Goal: Task Accomplishment & Management: Complete application form

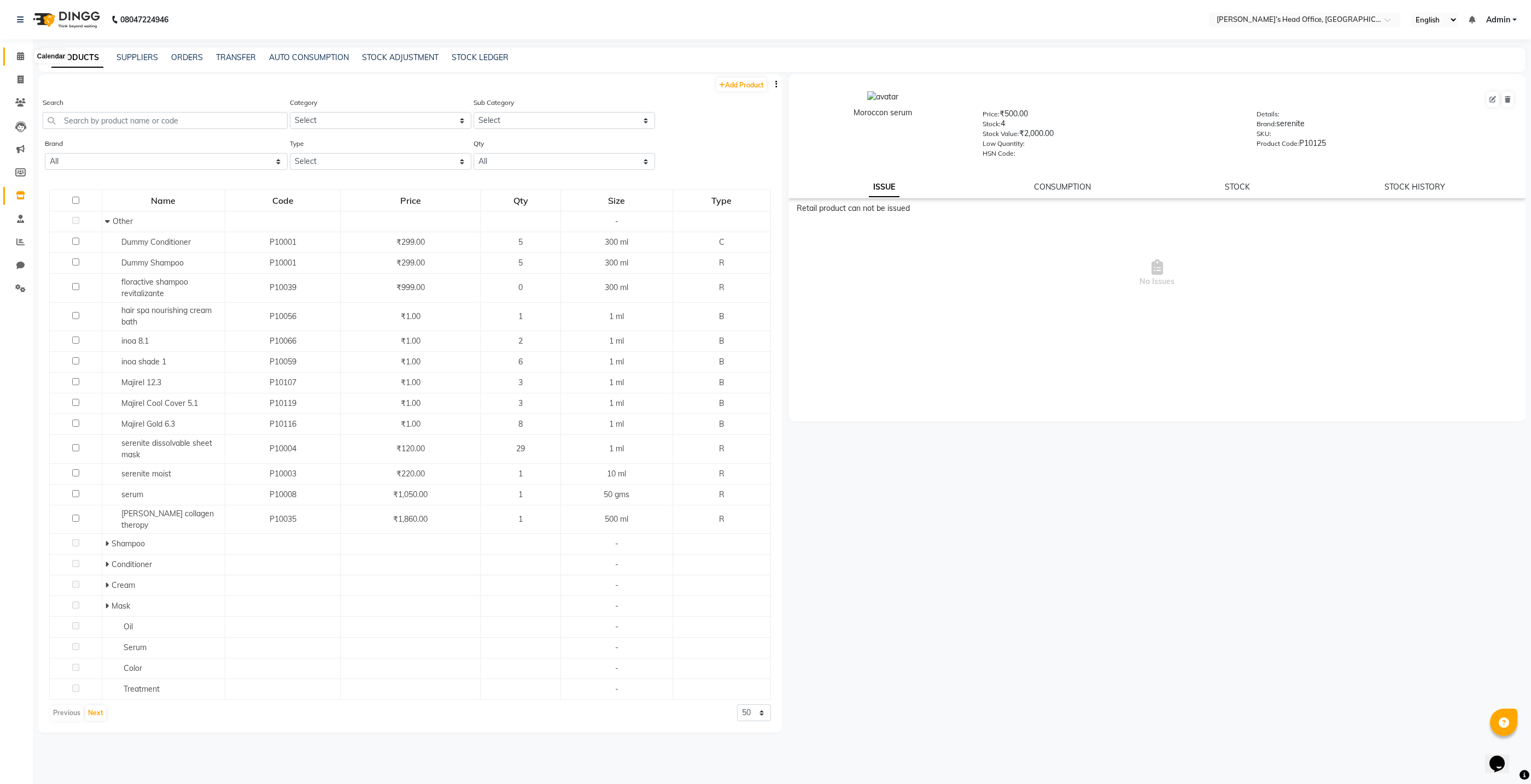
click at [21, 54] on icon at bounding box center [21, 56] width 7 height 8
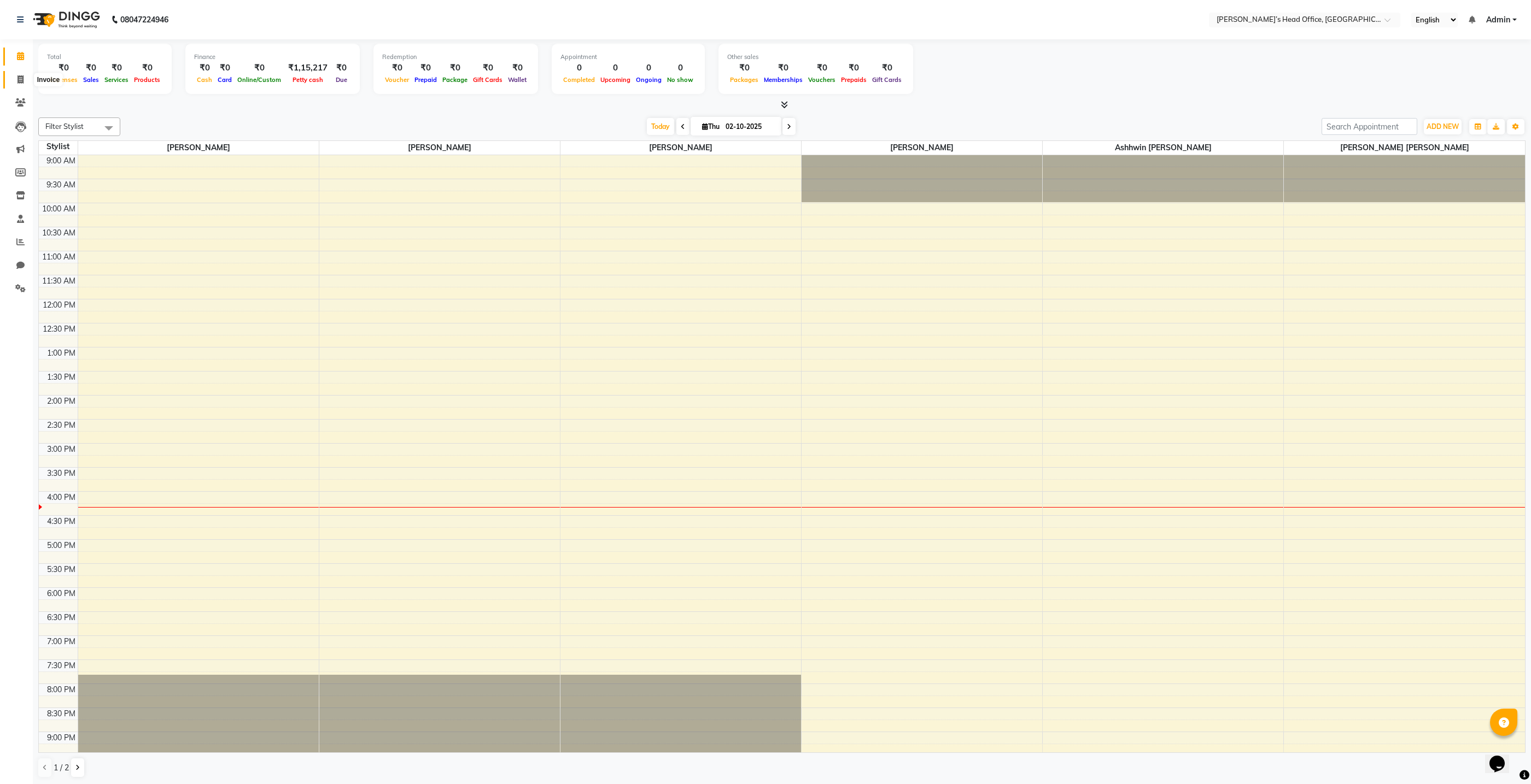
click at [21, 82] on icon at bounding box center [20, 80] width 6 height 8
select select "7682"
select select "service"
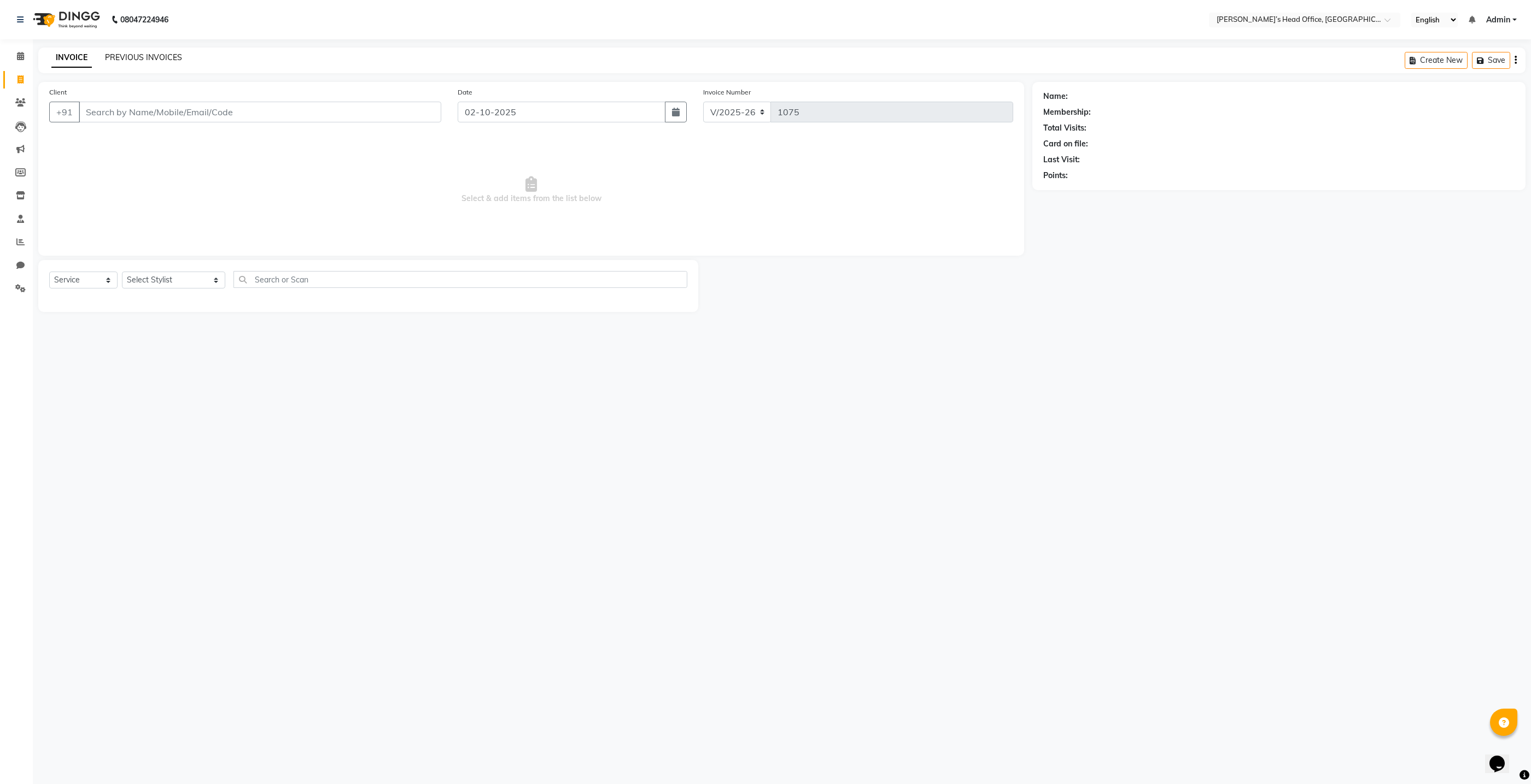
click at [167, 59] on link "PREVIOUS INVOICES" at bounding box center [144, 58] width 77 height 10
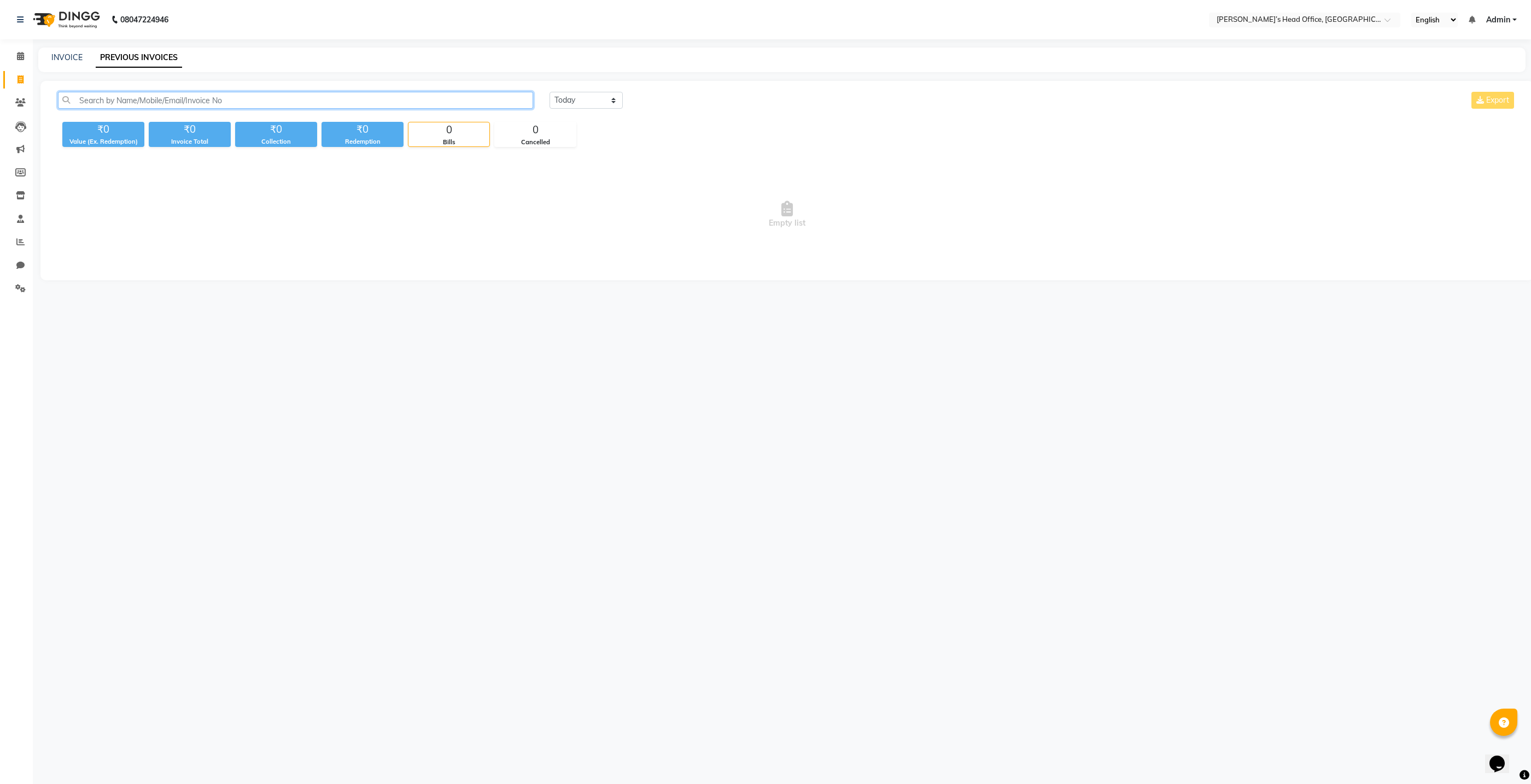
click at [165, 102] on input "text" at bounding box center [295, 100] width 475 height 17
click at [167, 102] on input "text" at bounding box center [295, 100] width 475 height 17
click at [165, 105] on input "text" at bounding box center [295, 100] width 475 height 17
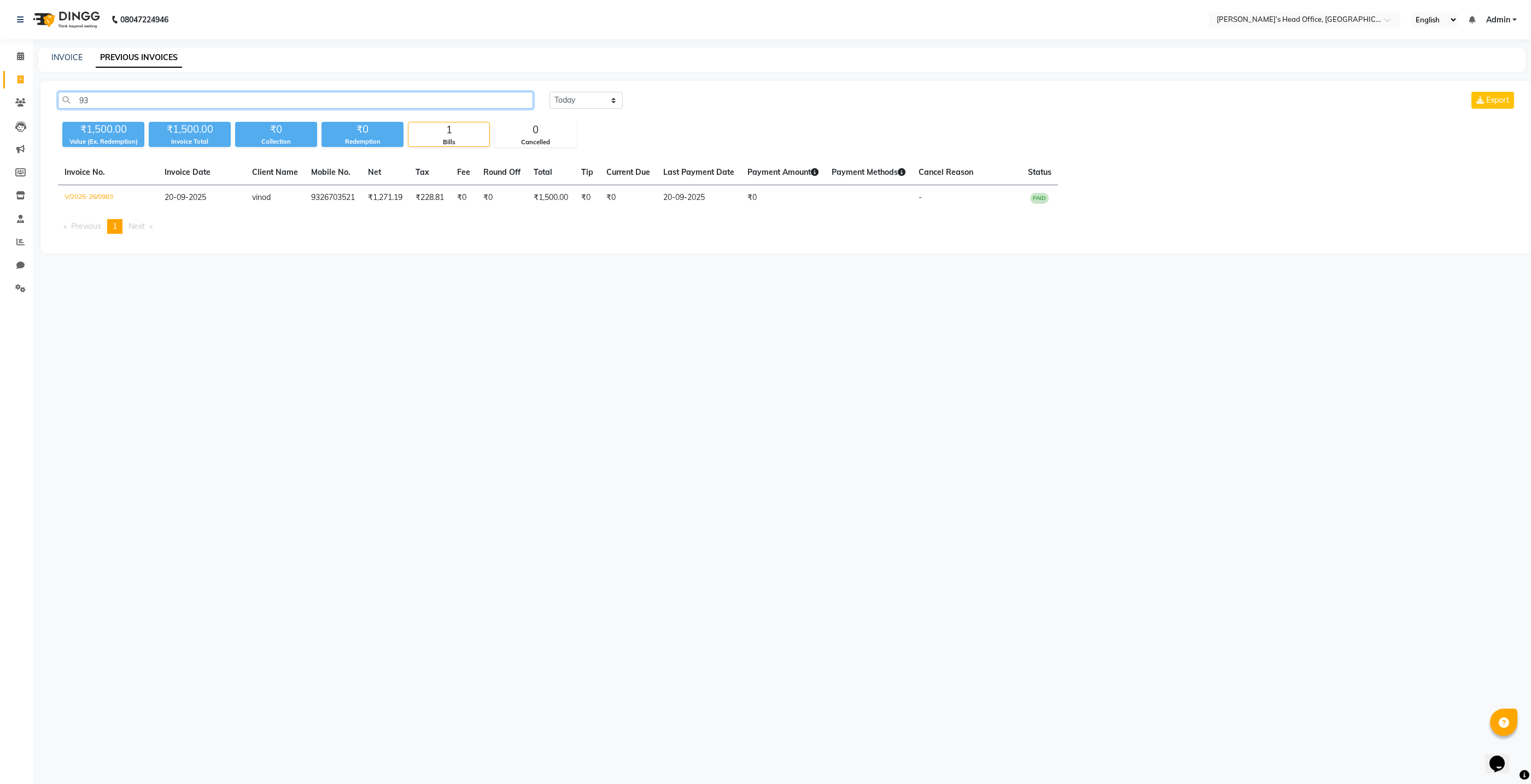
type input "9"
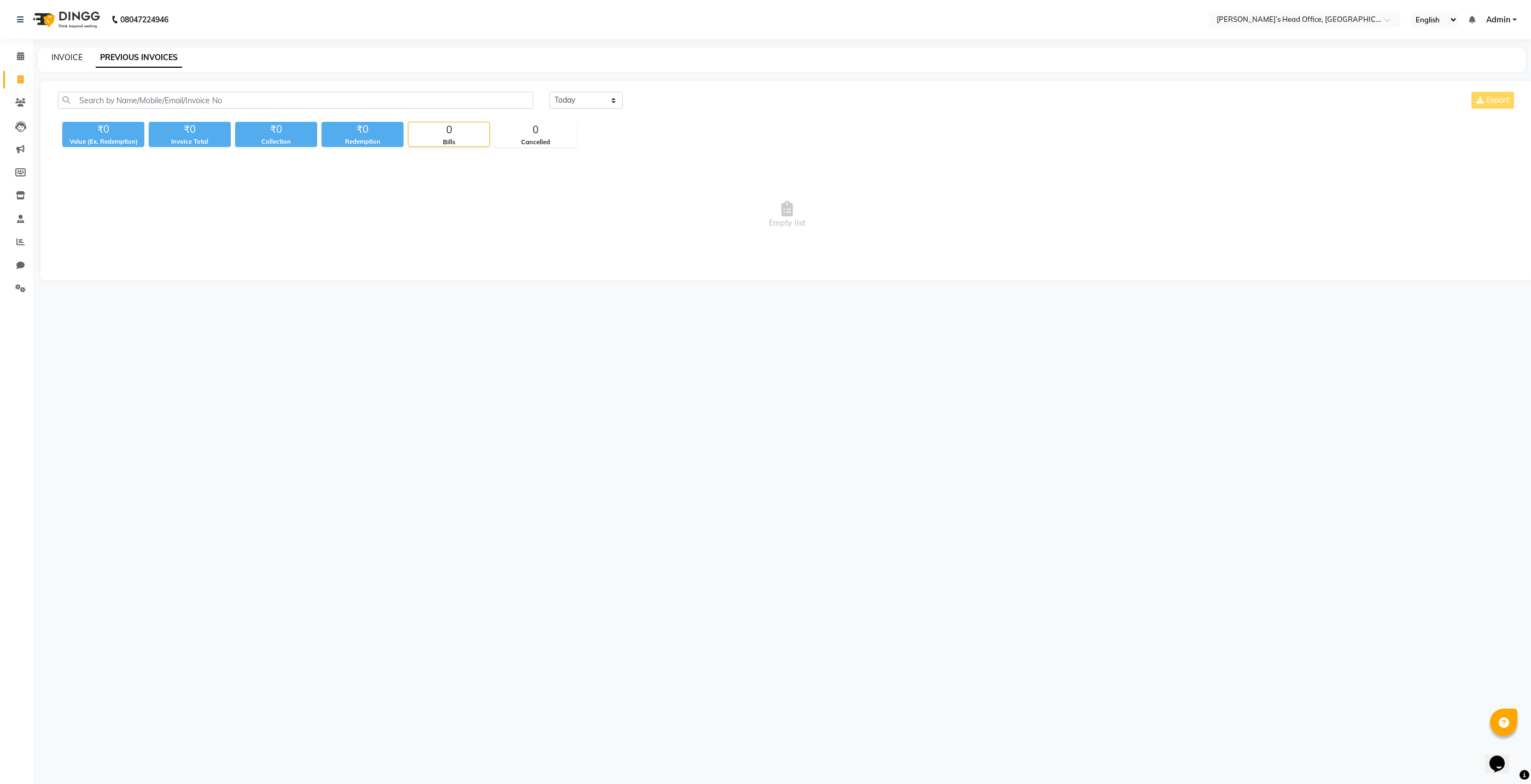
click at [67, 59] on link "INVOICE" at bounding box center [67, 58] width 31 height 10
select select "7682"
select select "service"
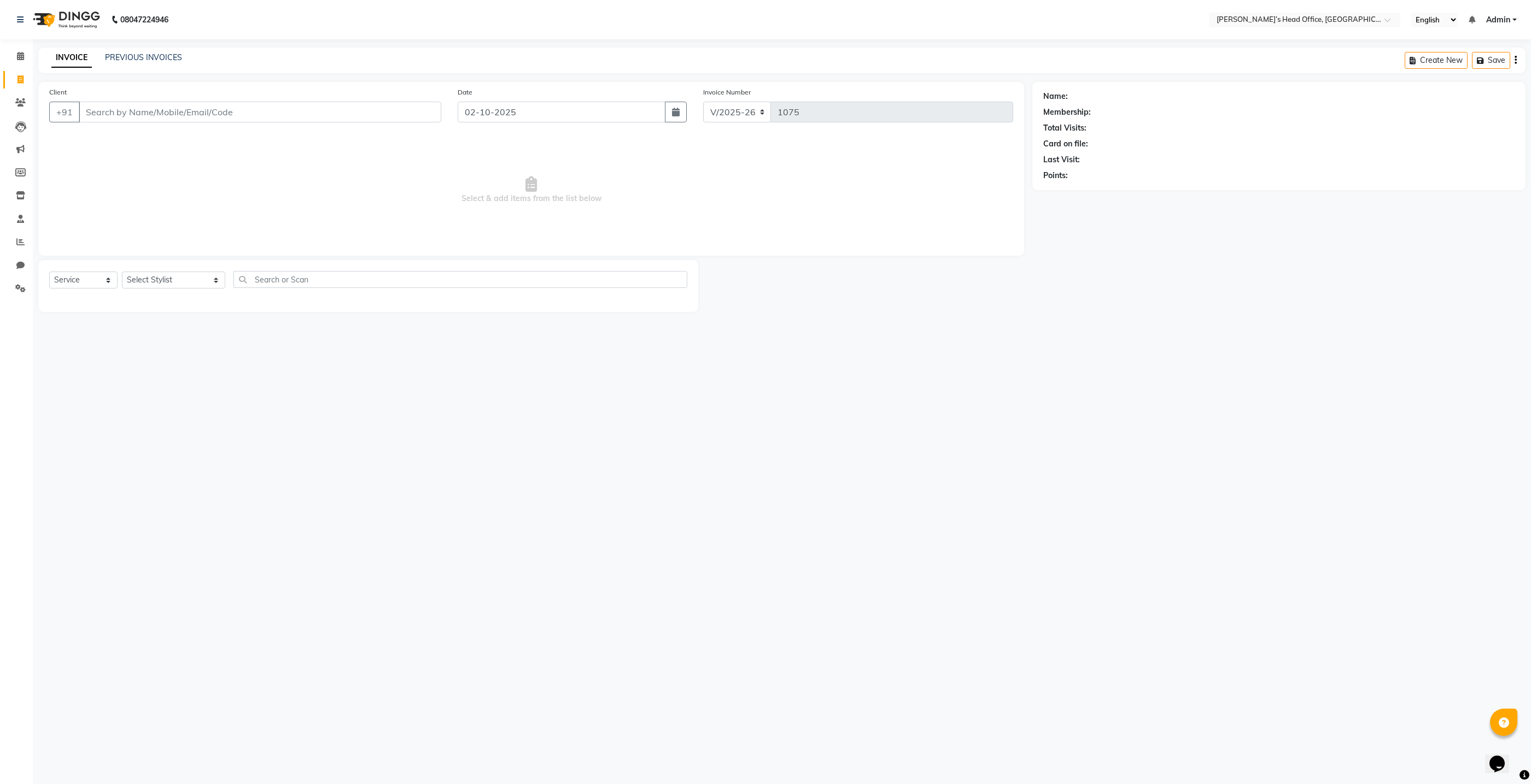
click at [374, 115] on input "Client" at bounding box center [260, 112] width 362 height 21
type input "9326703521"
click at [114, 137] on span "vinod" at bounding box center [103, 137] width 24 height 11
click at [154, 281] on select "Select Stylist ashhwin [PERSON_NAME] [PERSON_NAME] [PERSON_NAME] [PERSON_NAME] …" at bounding box center [174, 280] width 104 height 17
select select "68762"
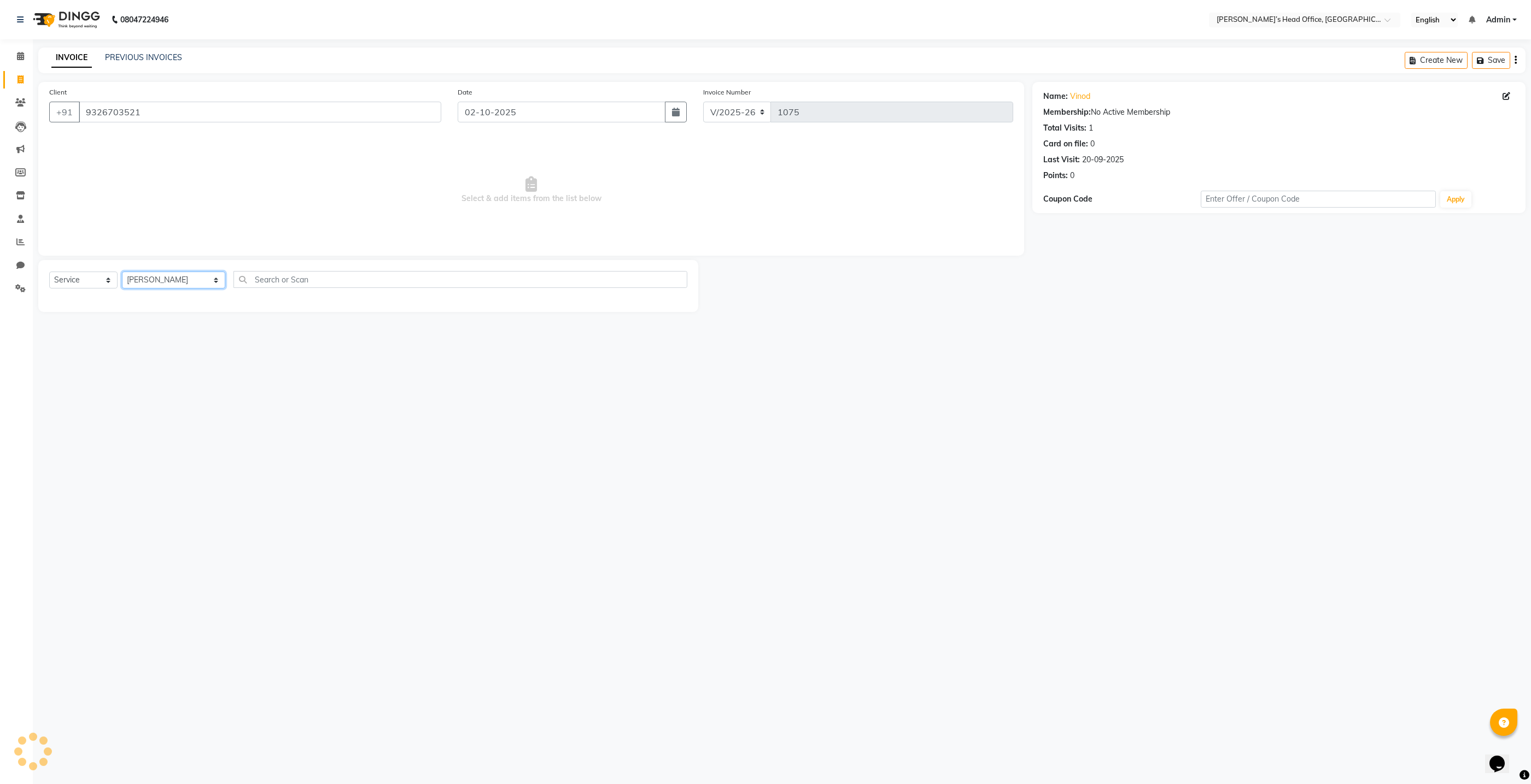
click at [122, 271] on select "Select Stylist ashhwin [PERSON_NAME] [PERSON_NAME] [PERSON_NAME] [PERSON_NAME] …" at bounding box center [174, 280] width 104 height 17
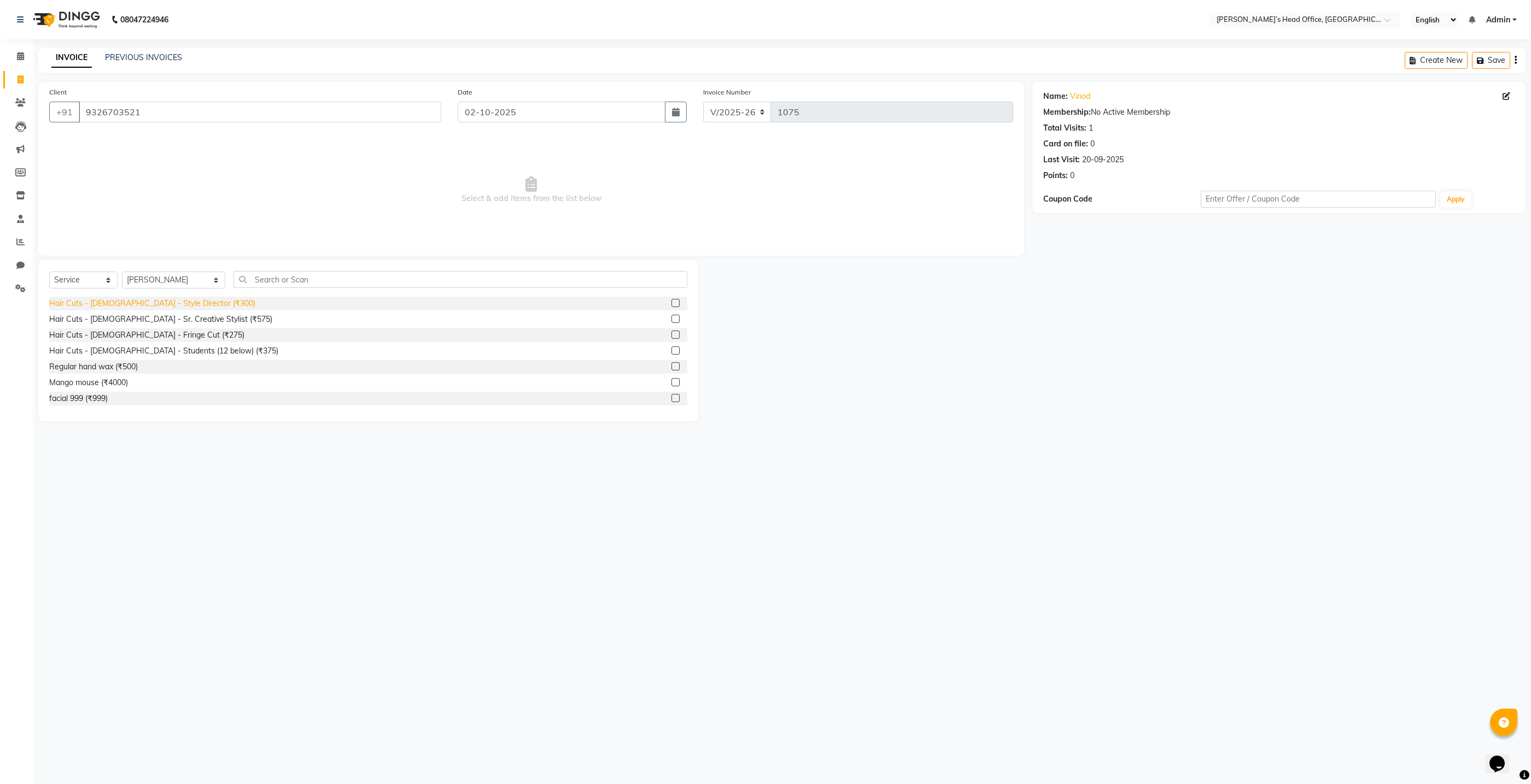
click at [155, 304] on div "Hair Cuts - [DEMOGRAPHIC_DATA] - Style Director (₹300)" at bounding box center [152, 304] width 206 height 12
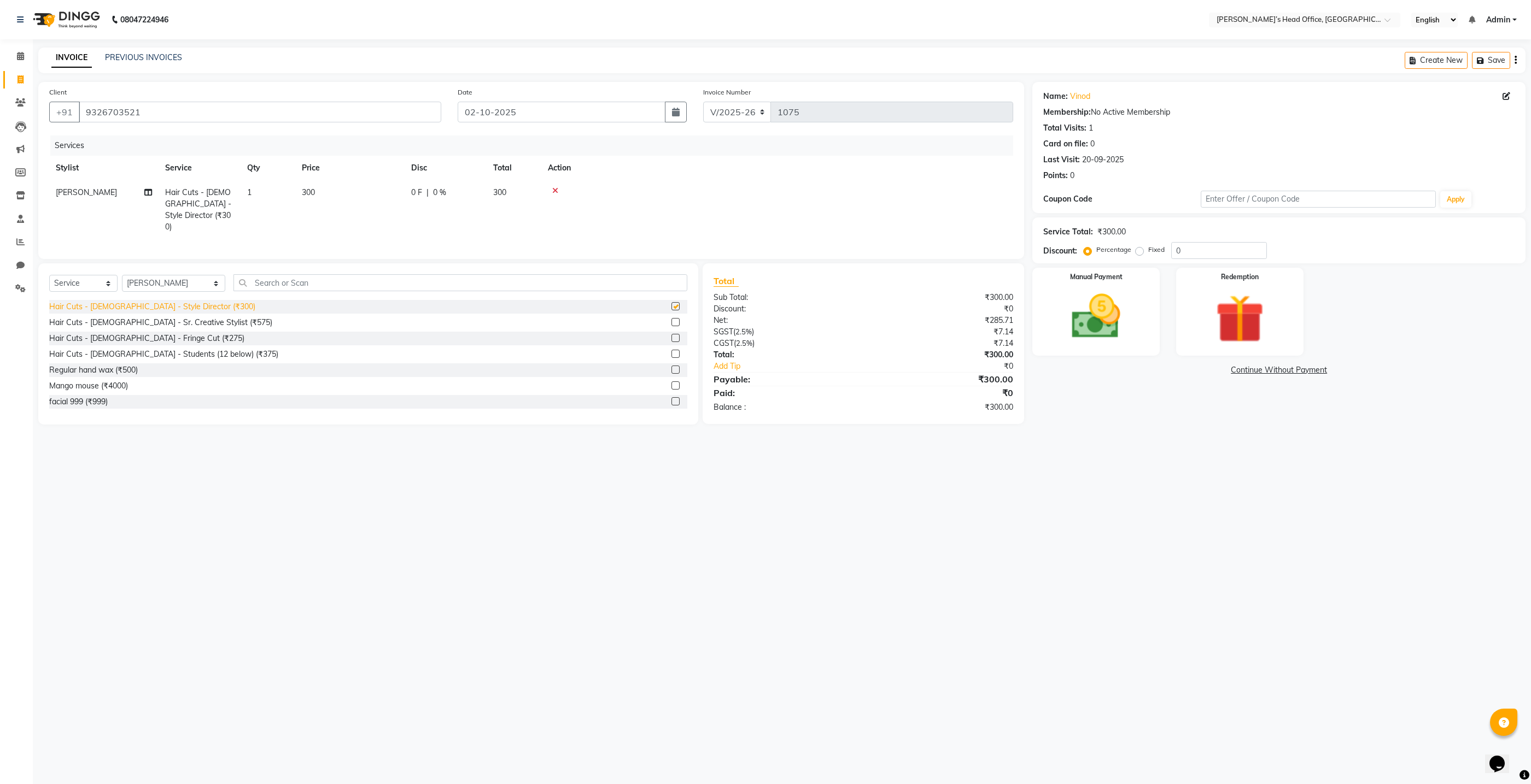
checkbox input "false"
click at [262, 279] on input "text" at bounding box center [460, 283] width 454 height 17
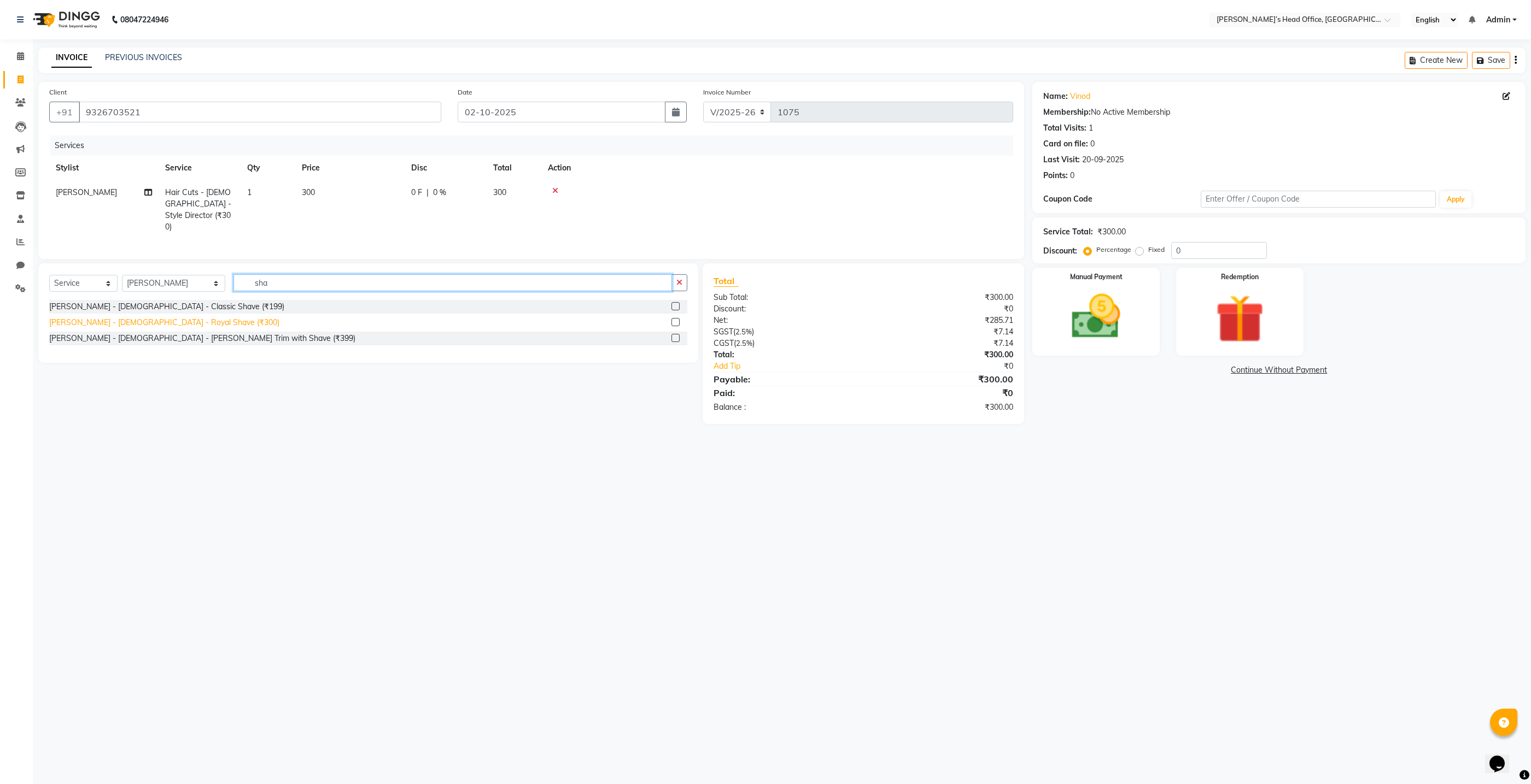
type input "sha"
click at [153, 320] on div "[PERSON_NAME] - [DEMOGRAPHIC_DATA] - Royal Shave (₹300)" at bounding box center [165, 322] width 230 height 12
checkbox input "false"
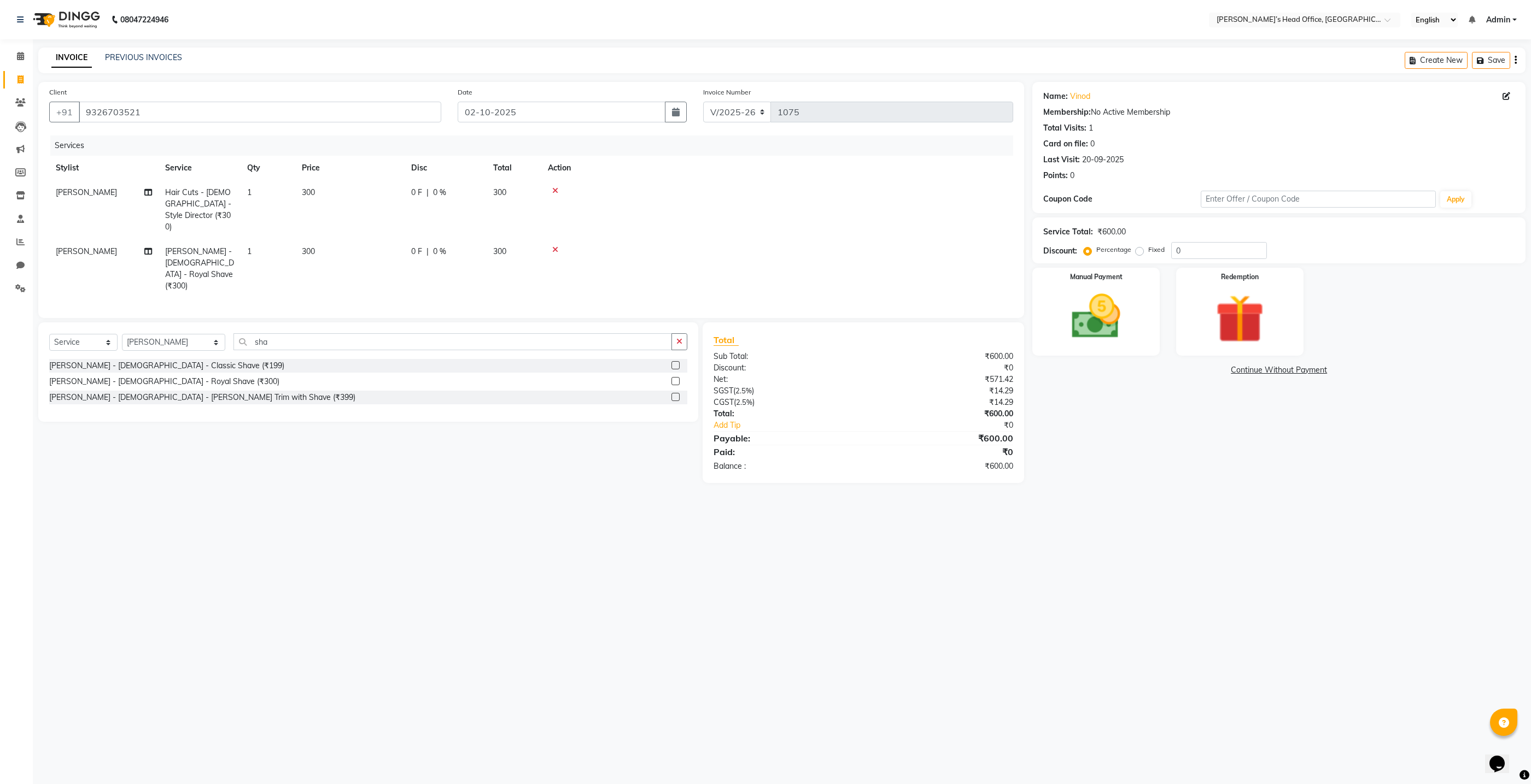
click at [435, 195] on span "0 %" at bounding box center [440, 193] width 13 height 12
select select "68762"
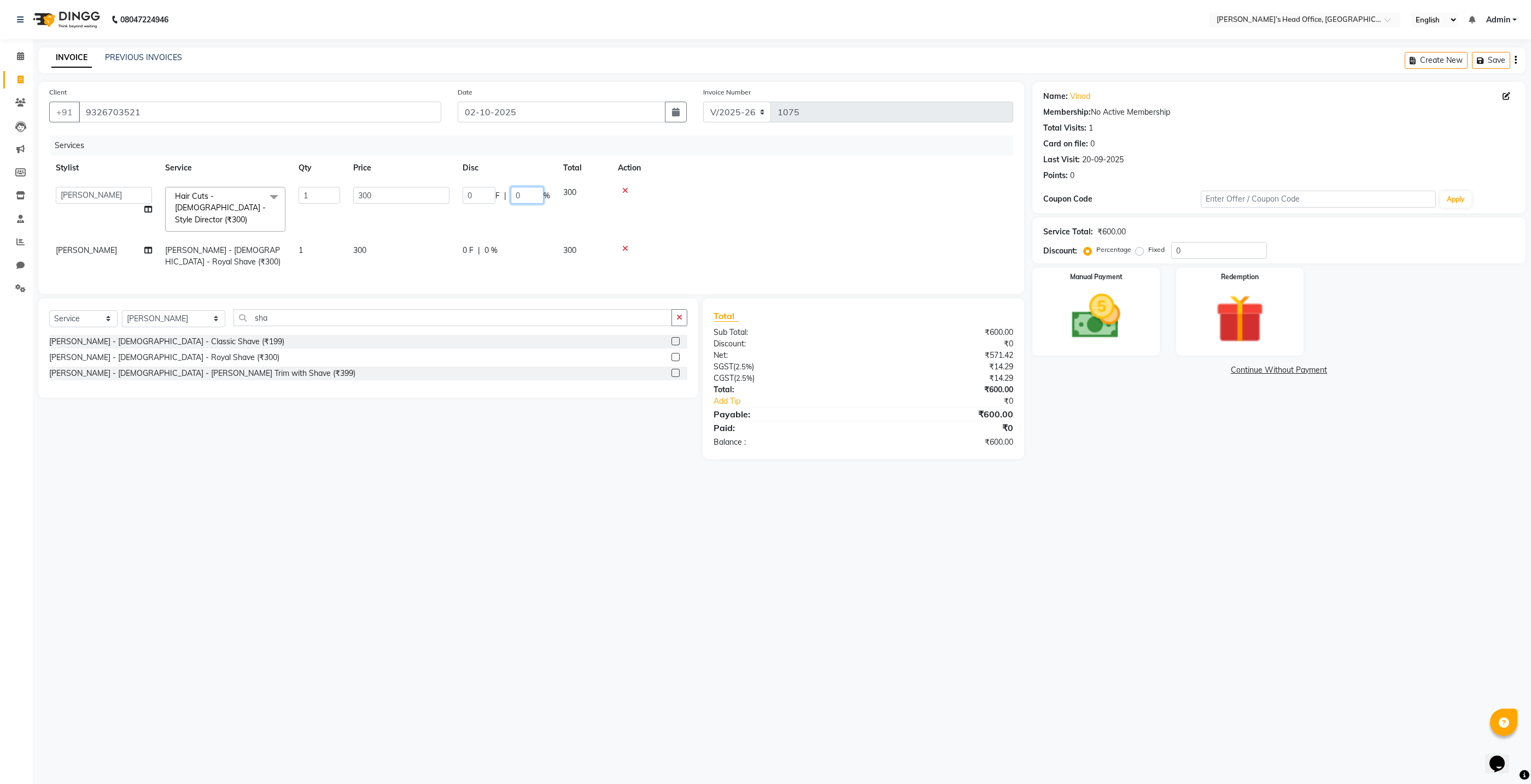
click at [540, 192] on input "0" at bounding box center [528, 195] width 33 height 17
type input "50"
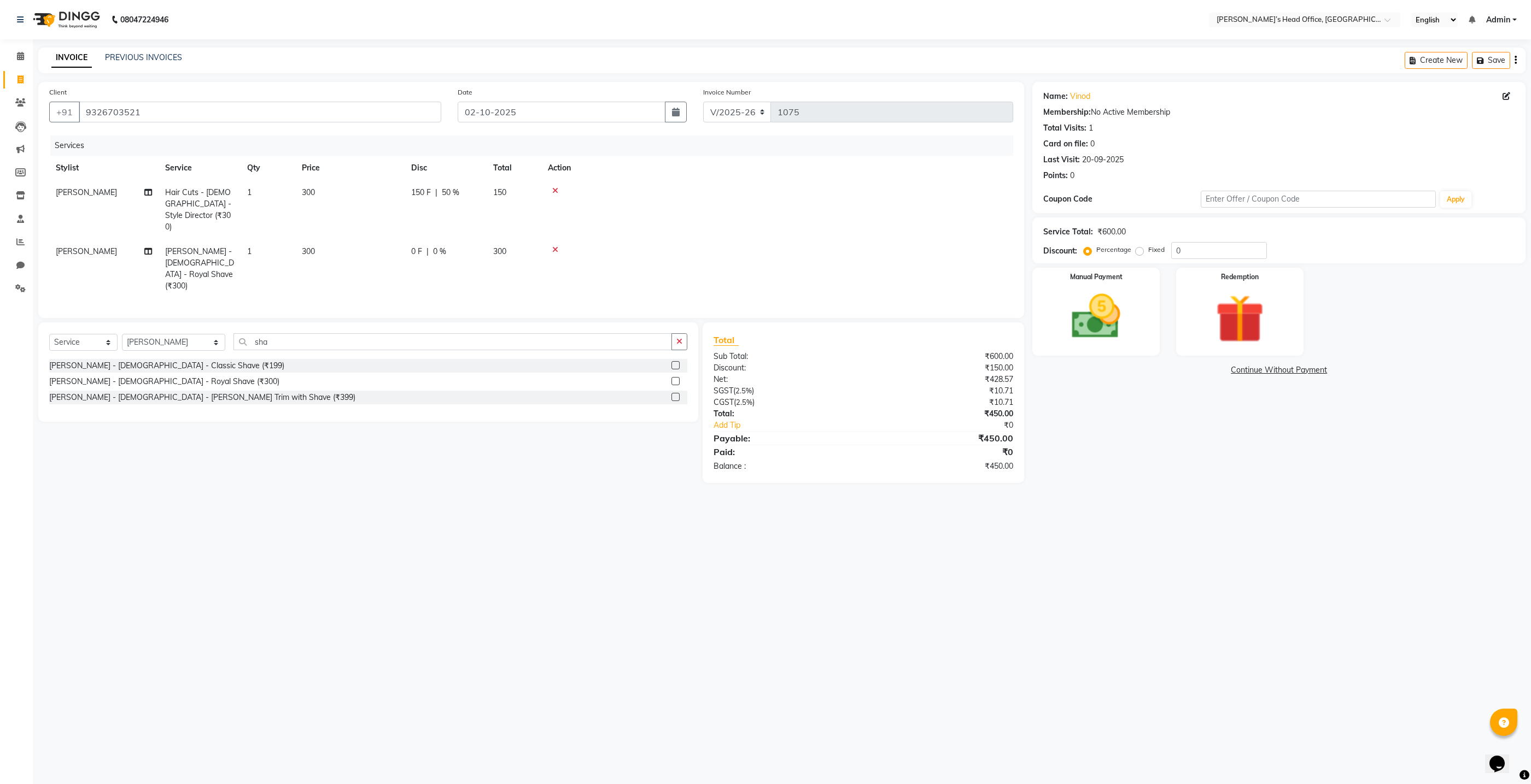
click at [530, 239] on tr "[PERSON_NAME] [PERSON_NAME] - [DEMOGRAPHIC_DATA] - Royal Shave (₹300) 1 300 0 F…" at bounding box center [531, 269] width 964 height 59
click at [443, 246] on span "0 %" at bounding box center [440, 252] width 13 height 12
select select "68762"
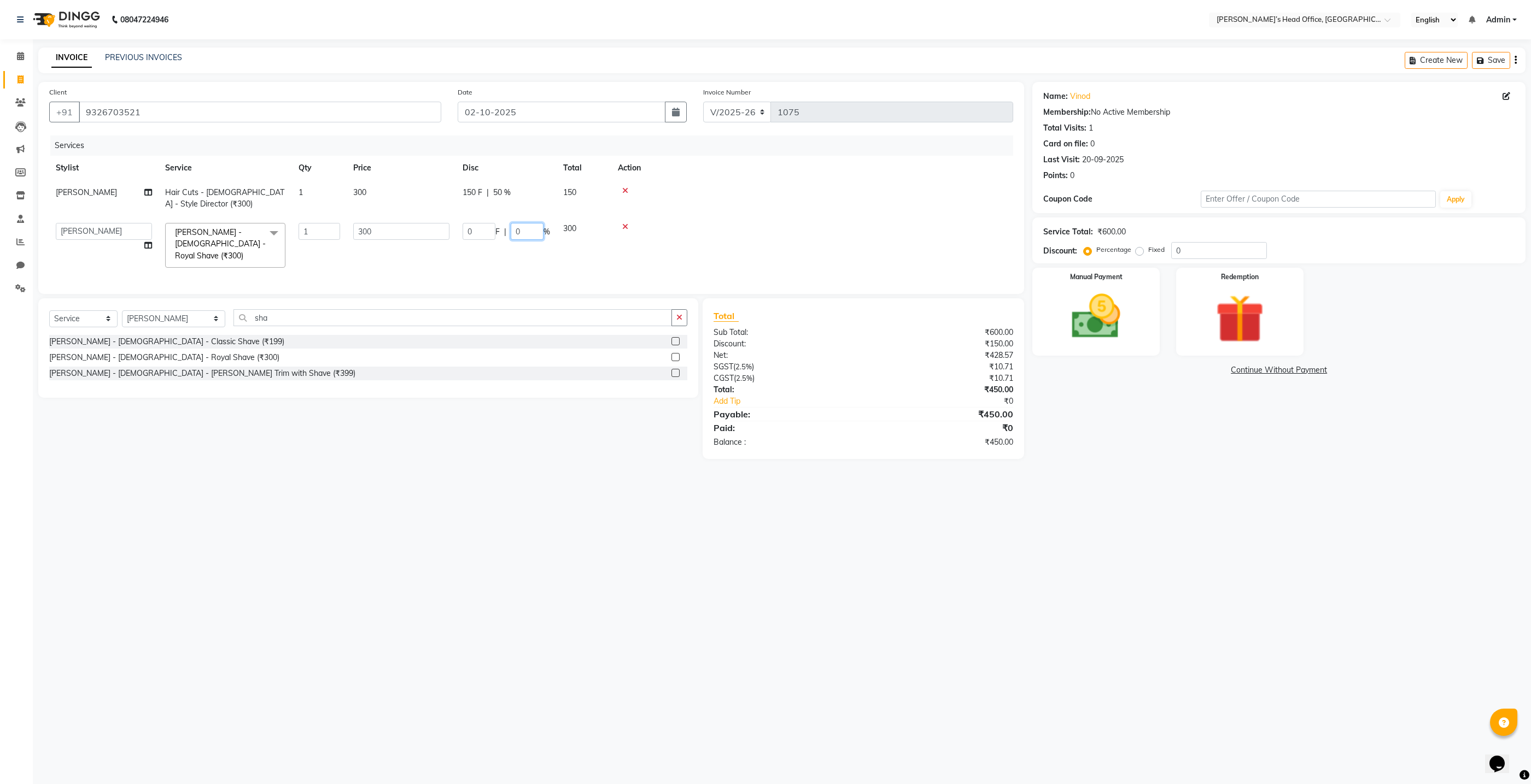
click at [533, 234] on input "0" at bounding box center [528, 231] width 33 height 17
type input "50"
click at [531, 253] on tr "ashhwin [PERSON_NAME] [PERSON_NAME] [PERSON_NAME] [PERSON_NAME] [PERSON_NAME] […" at bounding box center [531, 245] width 964 height 58
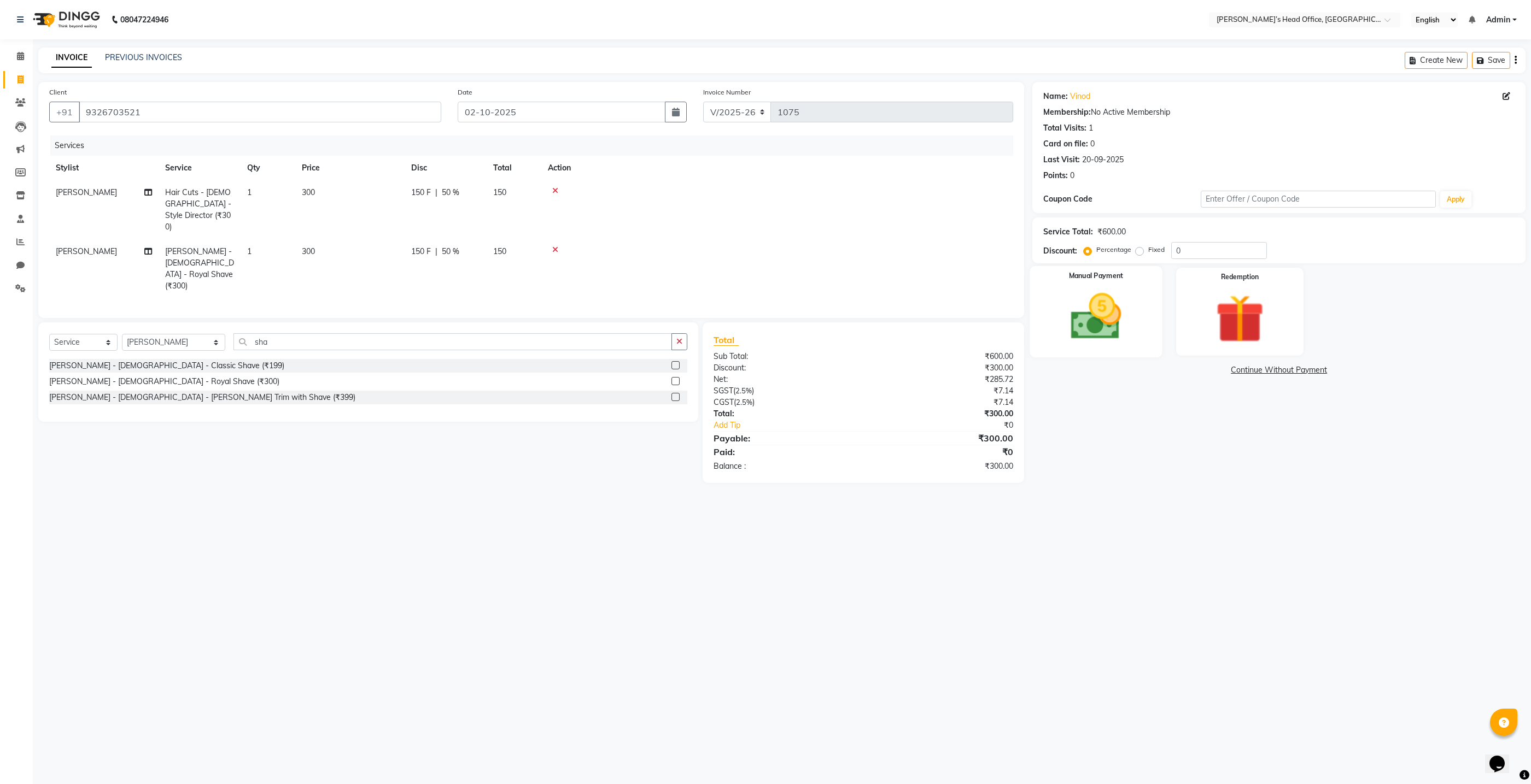
click at [1075, 312] on img at bounding box center [1096, 316] width 82 height 58
click at [1244, 373] on span "GPay" at bounding box center [1247, 370] width 22 height 12
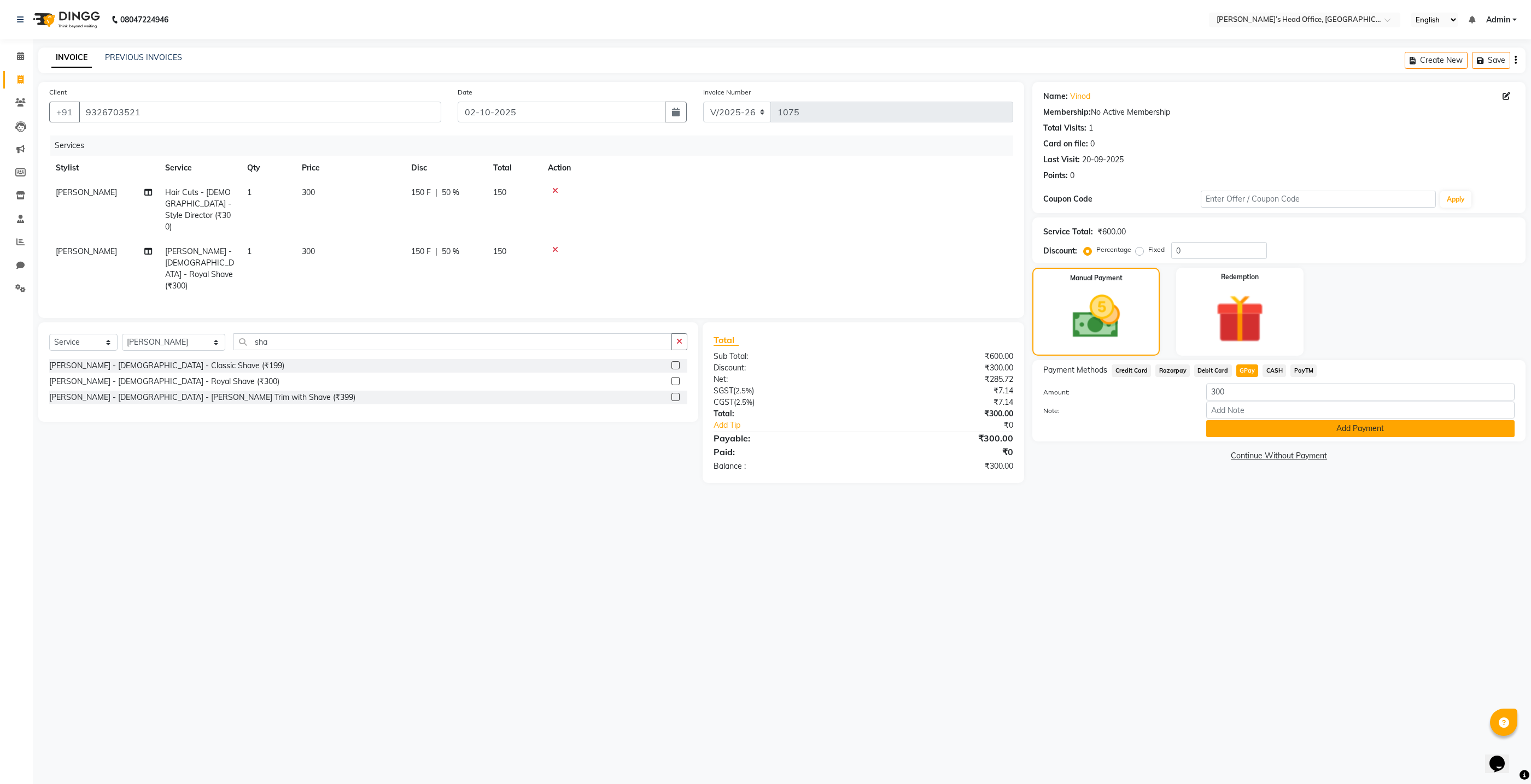
click at [1265, 433] on button "Add Payment" at bounding box center [1361, 429] width 309 height 17
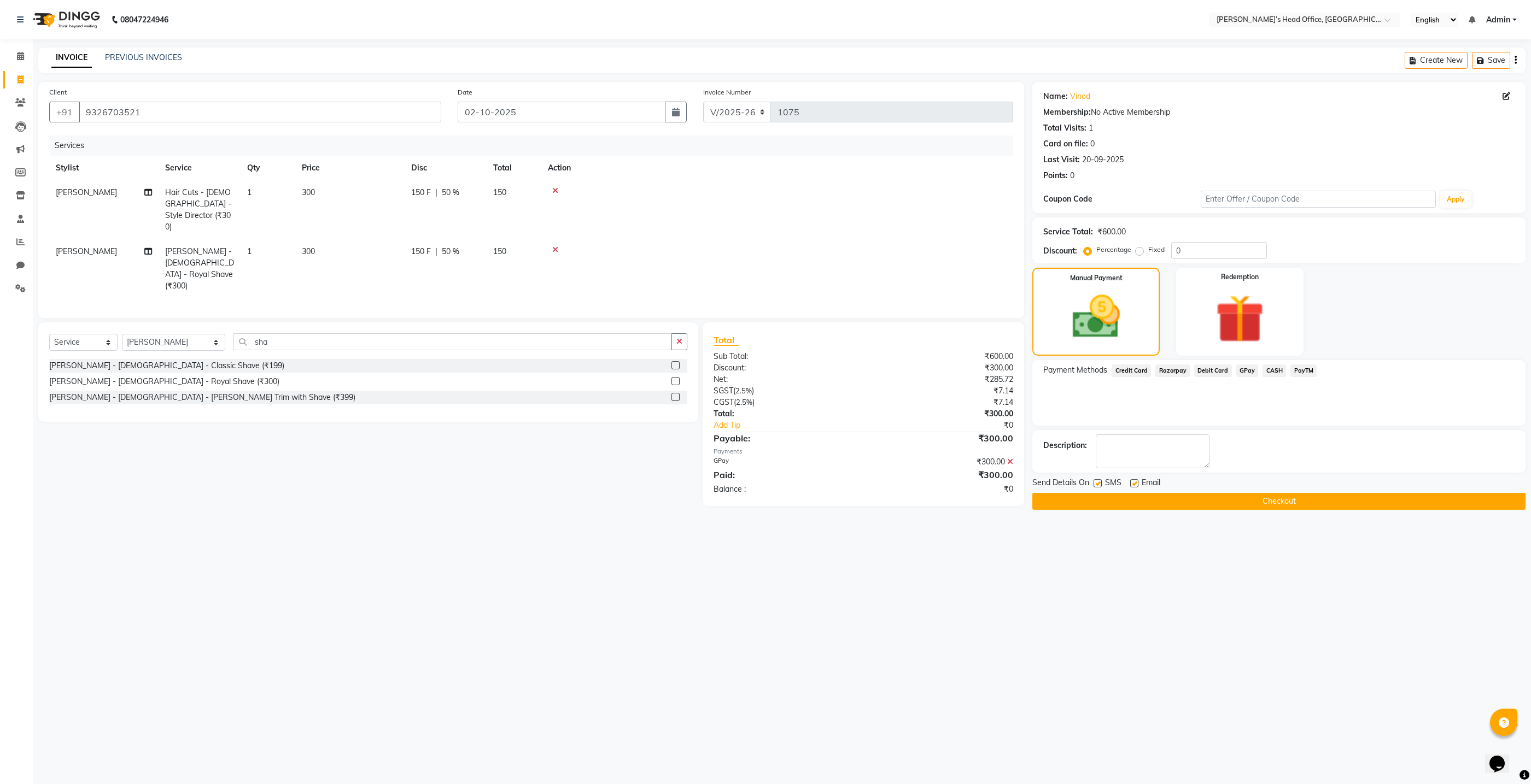
click at [1094, 483] on label at bounding box center [1098, 484] width 8 height 8
click at [1094, 483] on input "checkbox" at bounding box center [1097, 484] width 7 height 7
checkbox input "false"
click at [1104, 495] on button "Checkout" at bounding box center [1278, 501] width 493 height 17
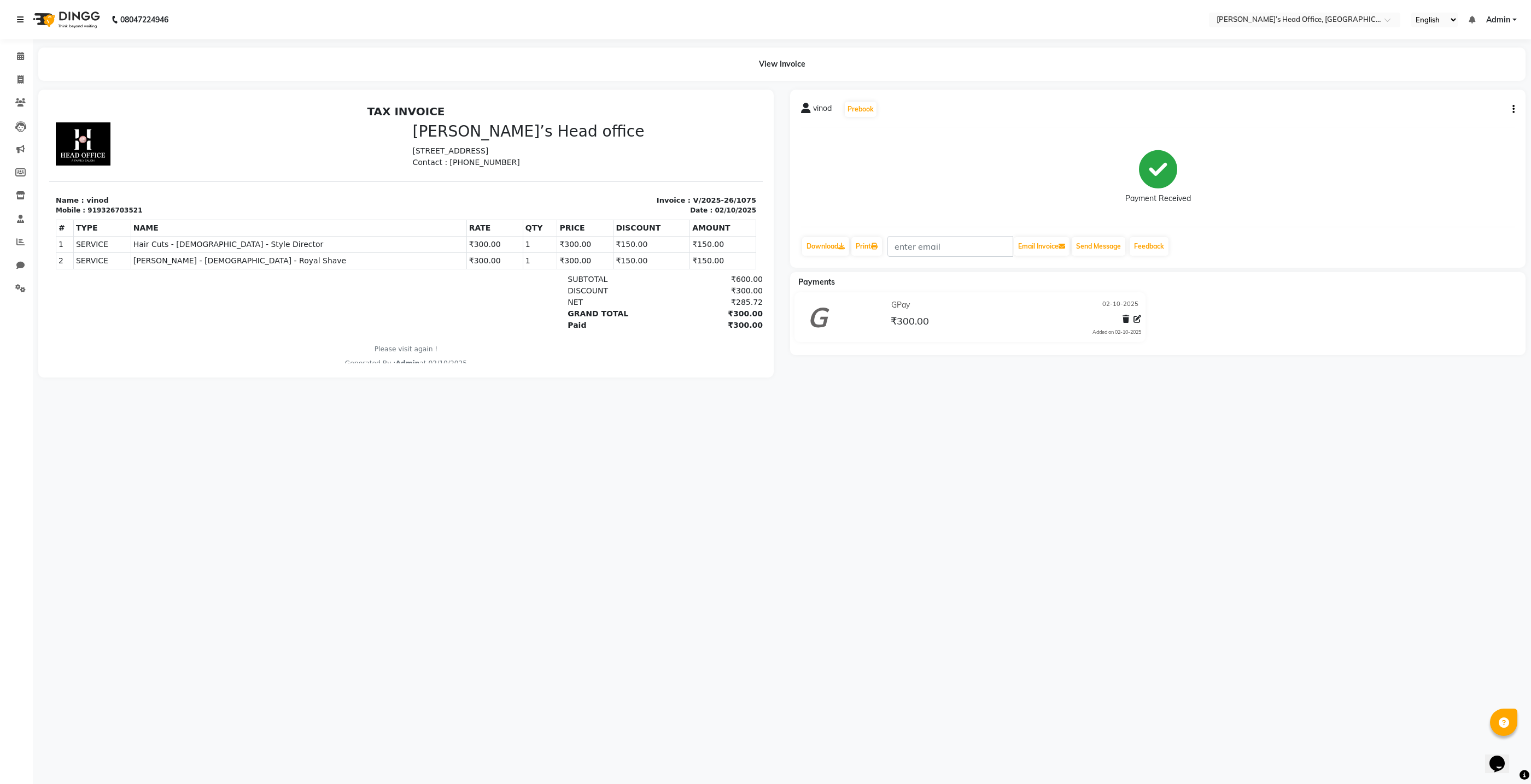
click at [21, 20] on icon at bounding box center [21, 19] width 7 height 7
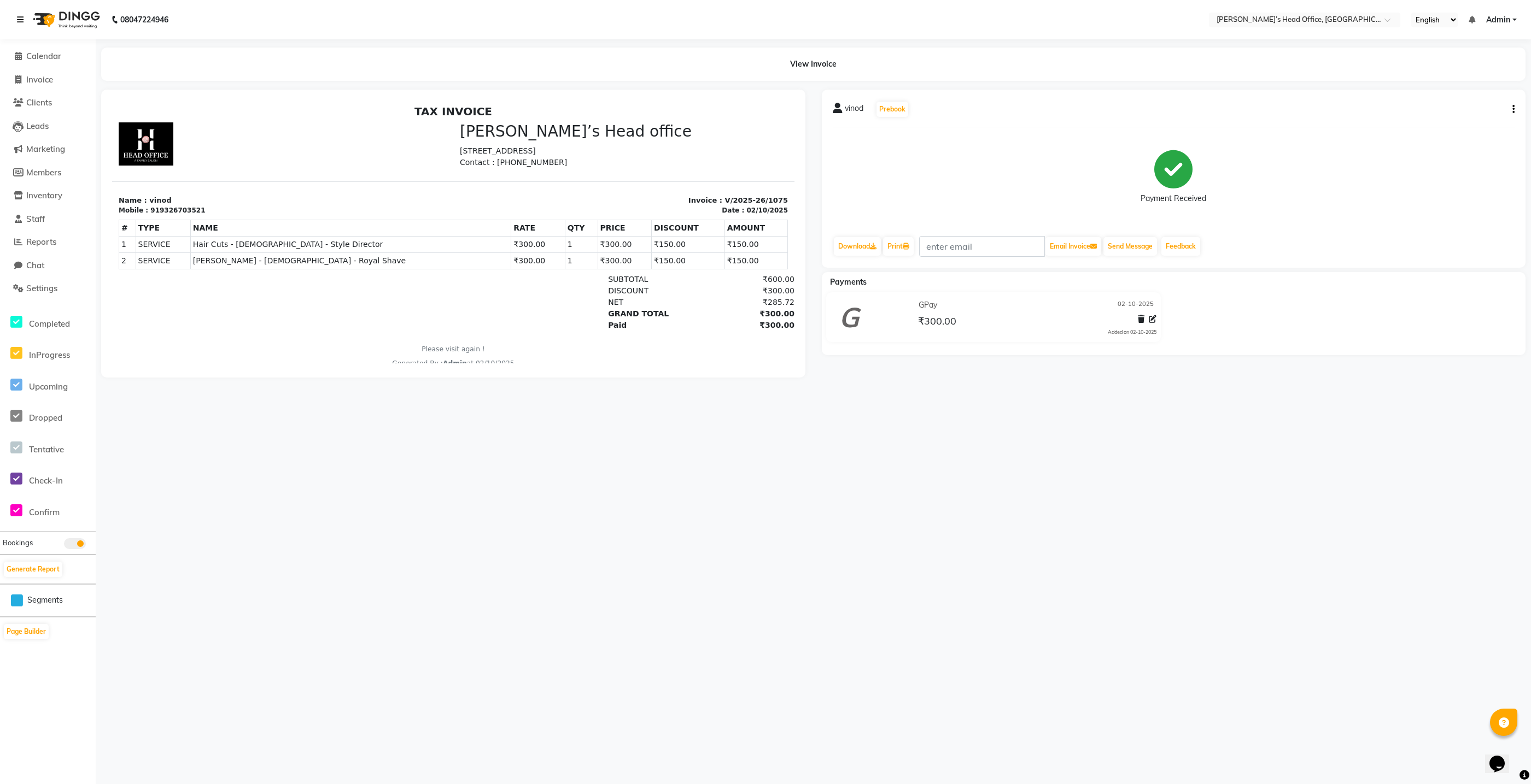
click at [17, 16] on icon at bounding box center [21, 19] width 7 height 7
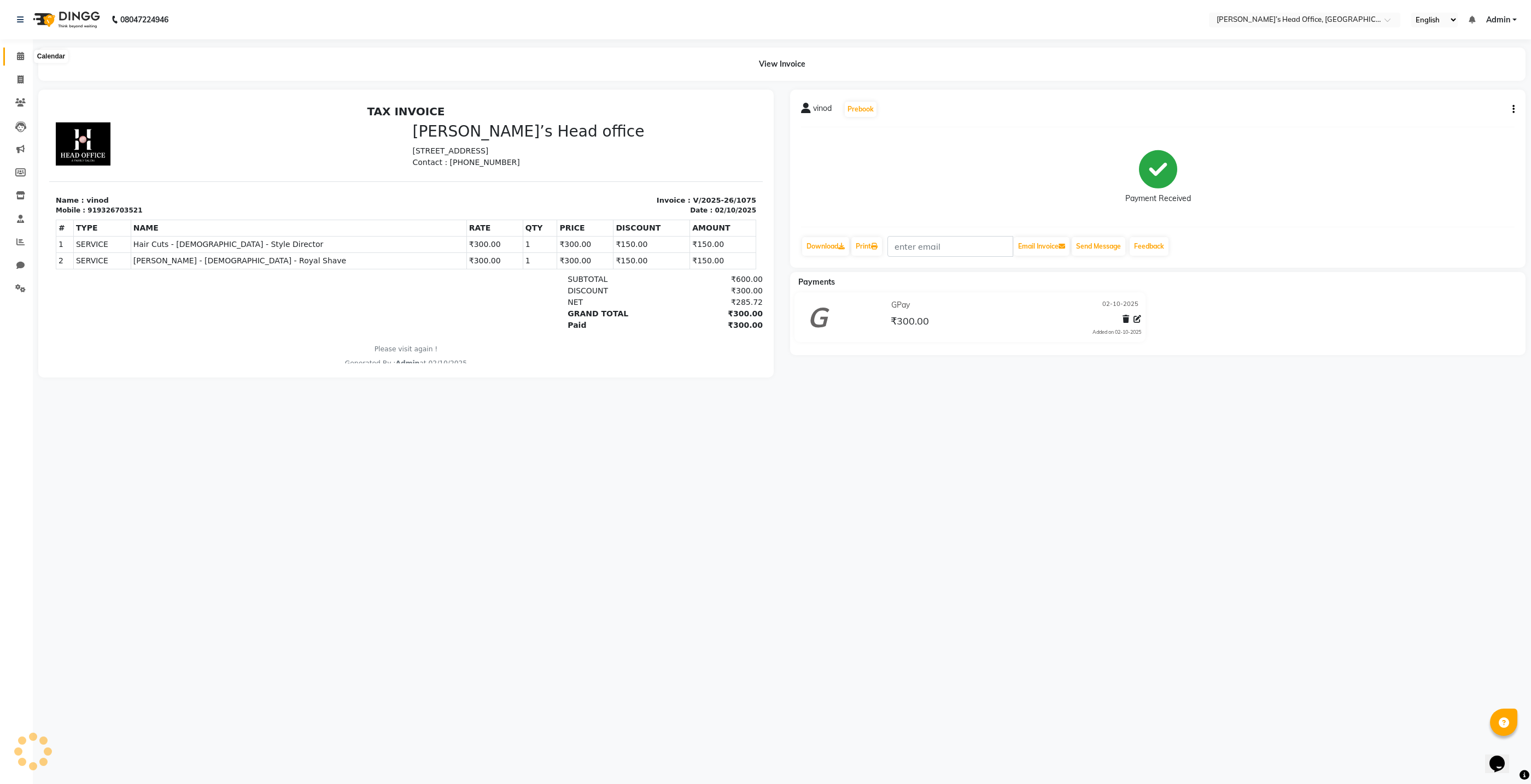
click at [21, 56] on icon at bounding box center [21, 56] width 7 height 8
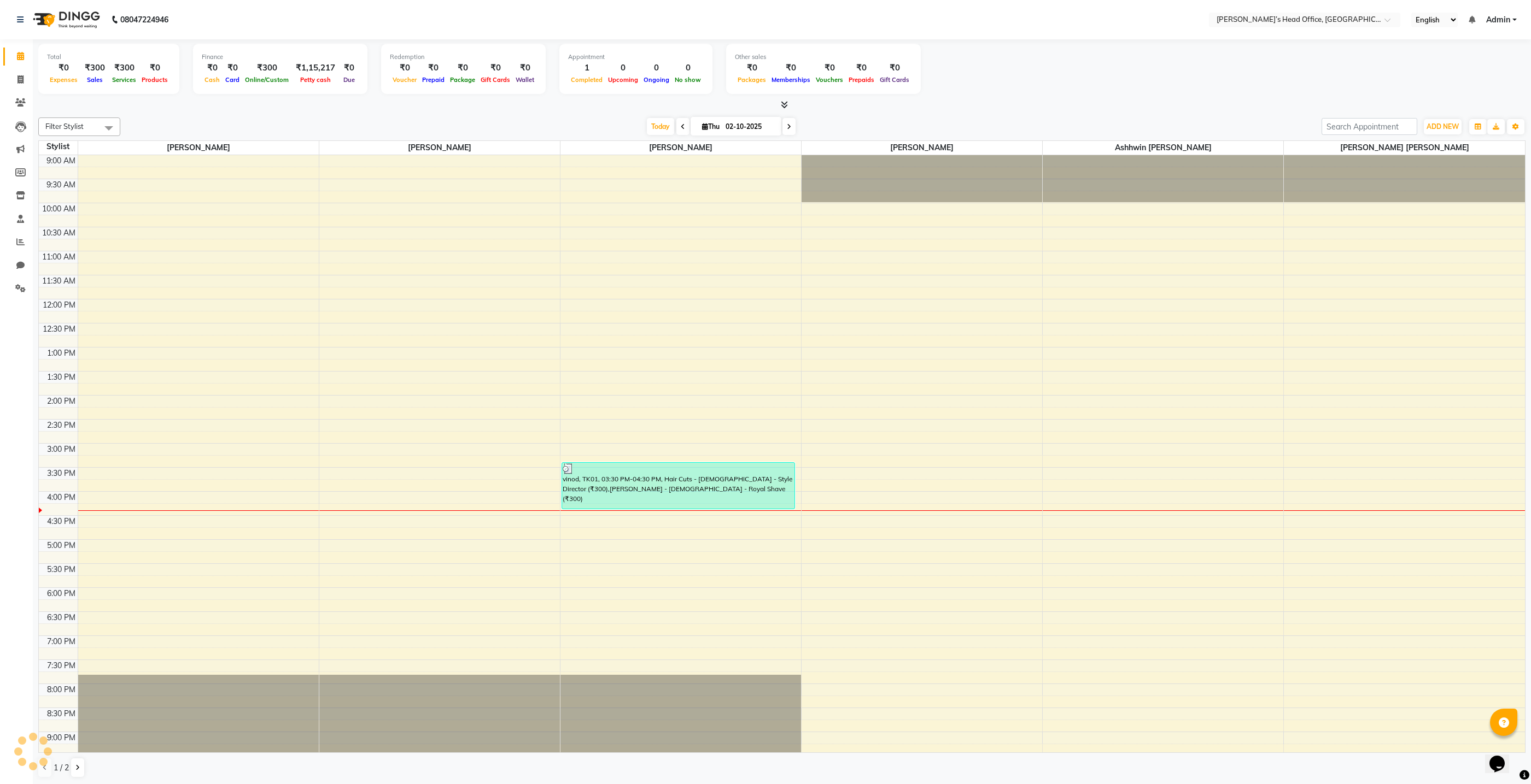
scroll to position [1, 0]
click at [1436, 123] on span "ADD NEW" at bounding box center [1442, 126] width 32 height 8
click at [1417, 159] on link "Add Invoice" at bounding box center [1417, 160] width 86 height 14
select select "7682"
select select "service"
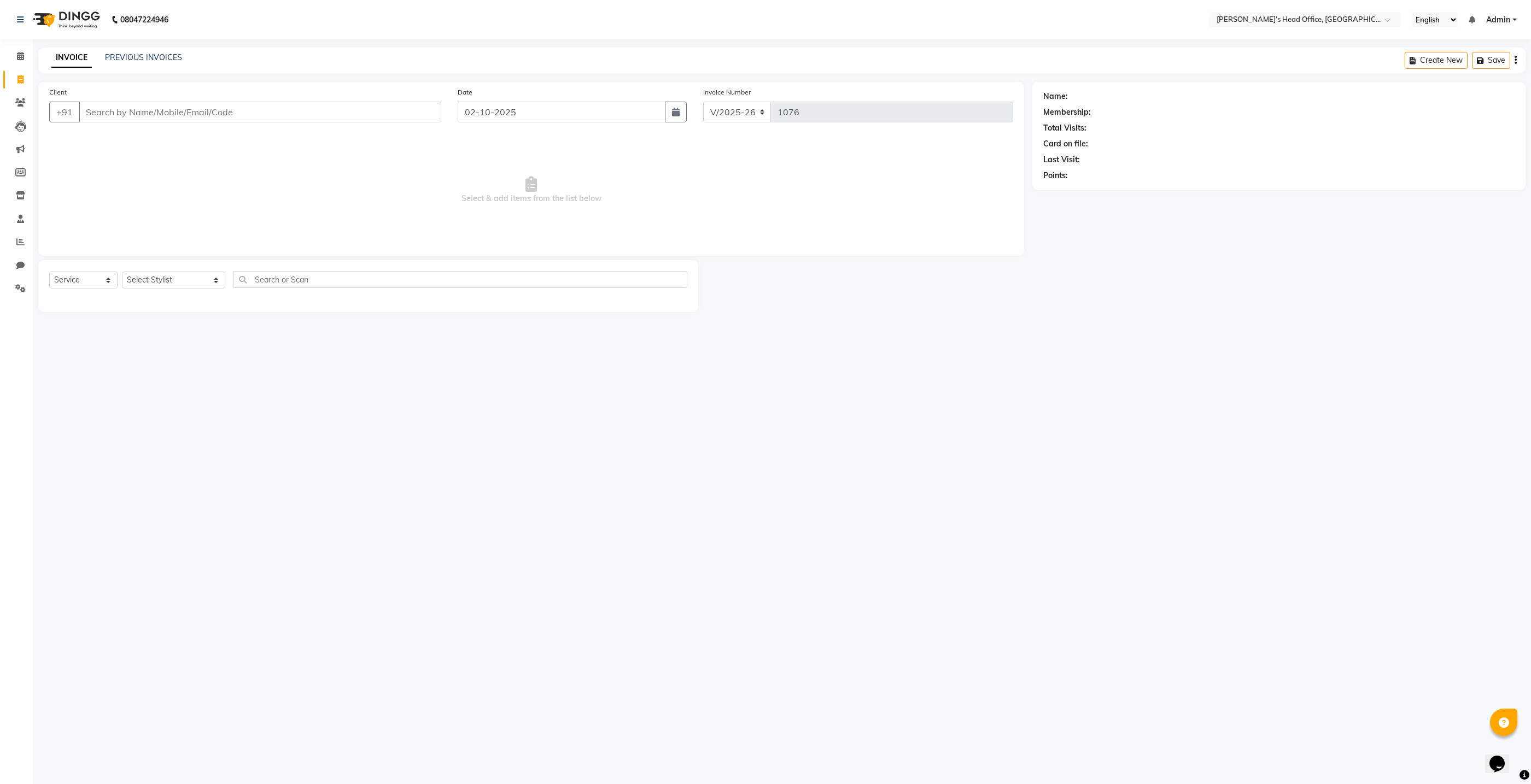
click at [342, 112] on input "Client" at bounding box center [260, 112] width 362 height 21
click at [342, 114] on input "Client" at bounding box center [260, 112] width 362 height 21
type input "8928833471"
click at [147, 132] on span "892883347" at bounding box center [142, 137] width 49 height 11
click at [202, 281] on select "Select Stylist ashhwin [PERSON_NAME] [PERSON_NAME] [PERSON_NAME] [PERSON_NAME] …" at bounding box center [174, 280] width 104 height 17
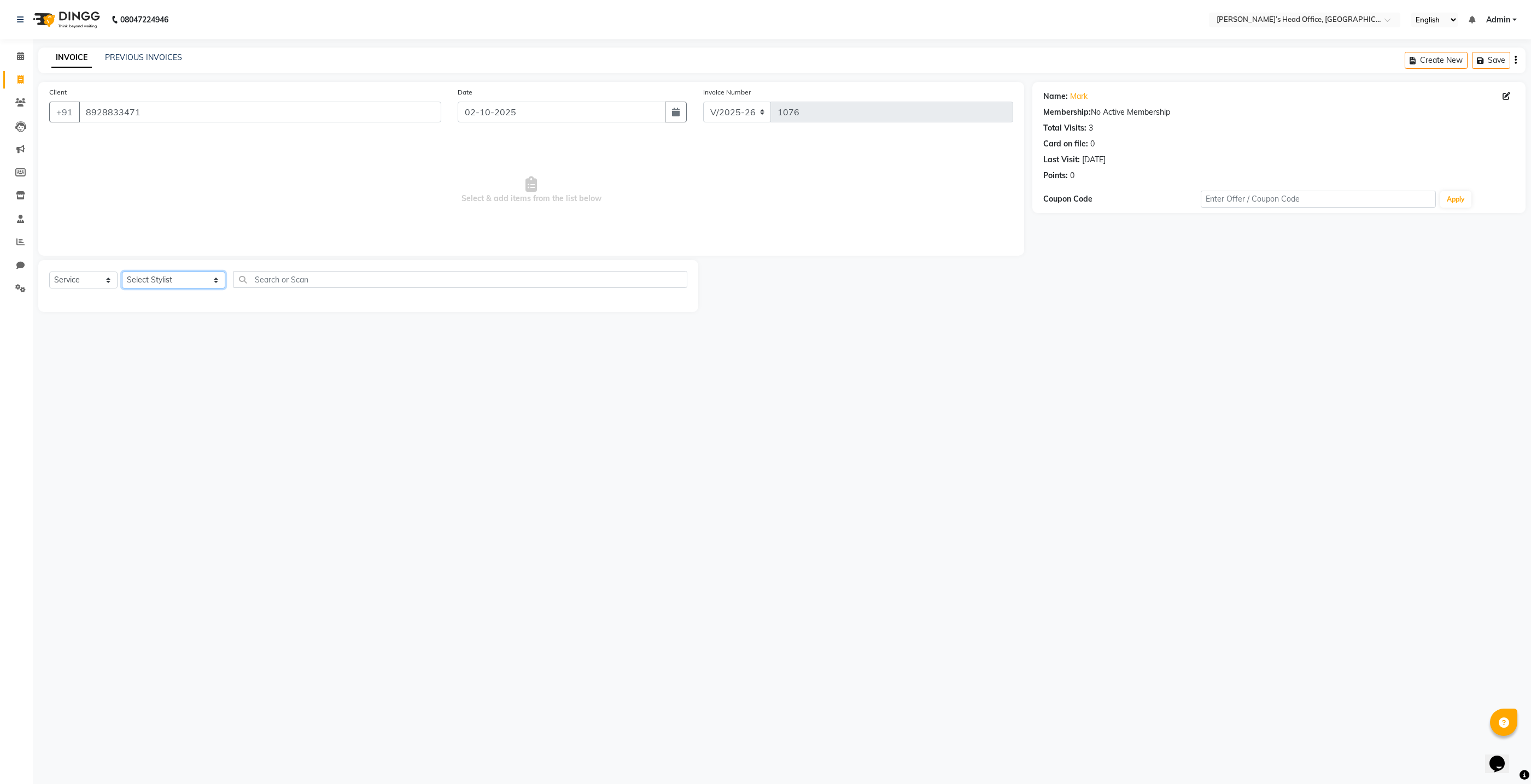
select select "79775"
click at [122, 271] on select "Select Stylist ashhwin [PERSON_NAME] [PERSON_NAME] [PERSON_NAME] [PERSON_NAME] …" at bounding box center [174, 280] width 104 height 17
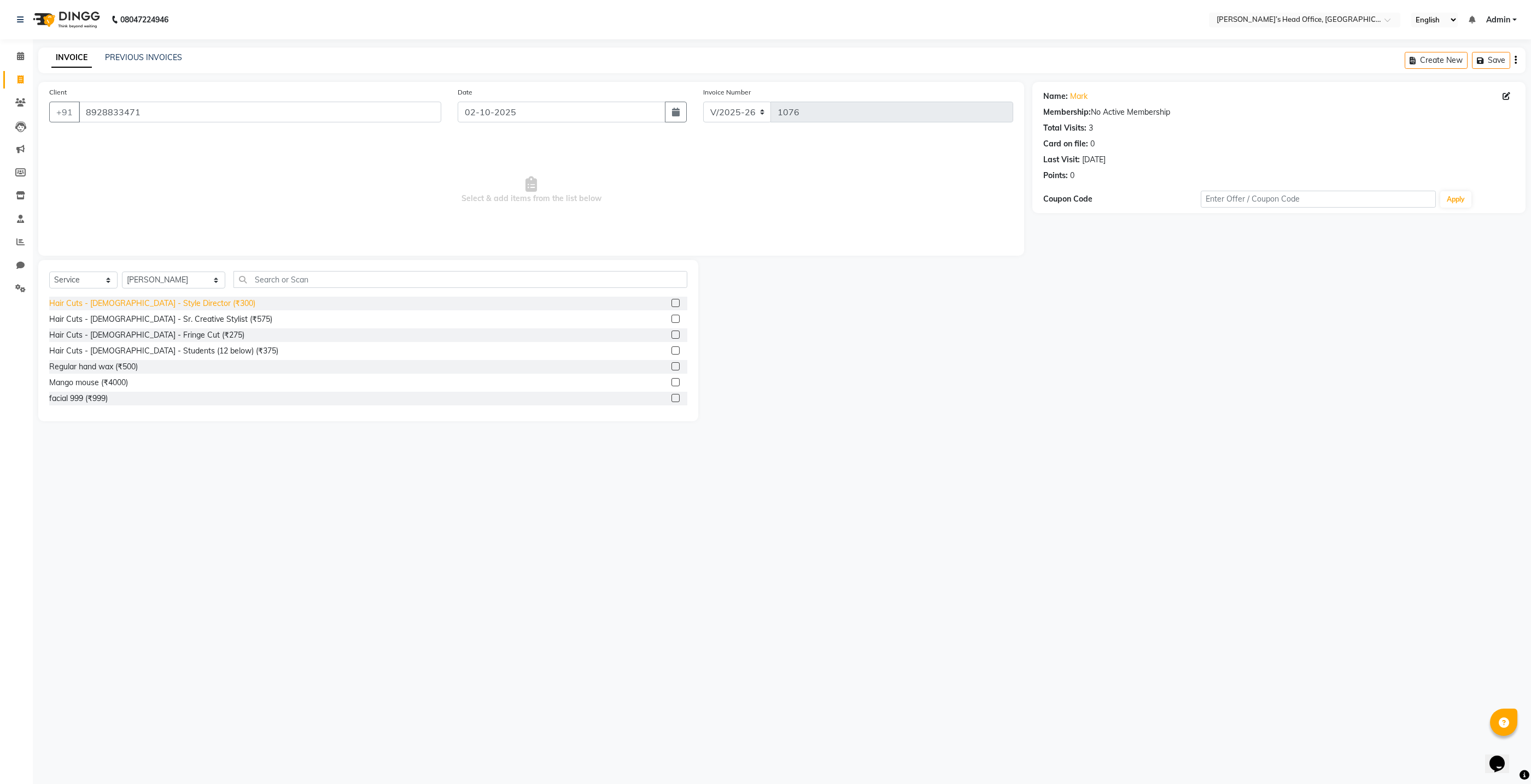
click at [173, 304] on div "Hair Cuts - [DEMOGRAPHIC_DATA] - Style Director (₹300)" at bounding box center [152, 304] width 206 height 12
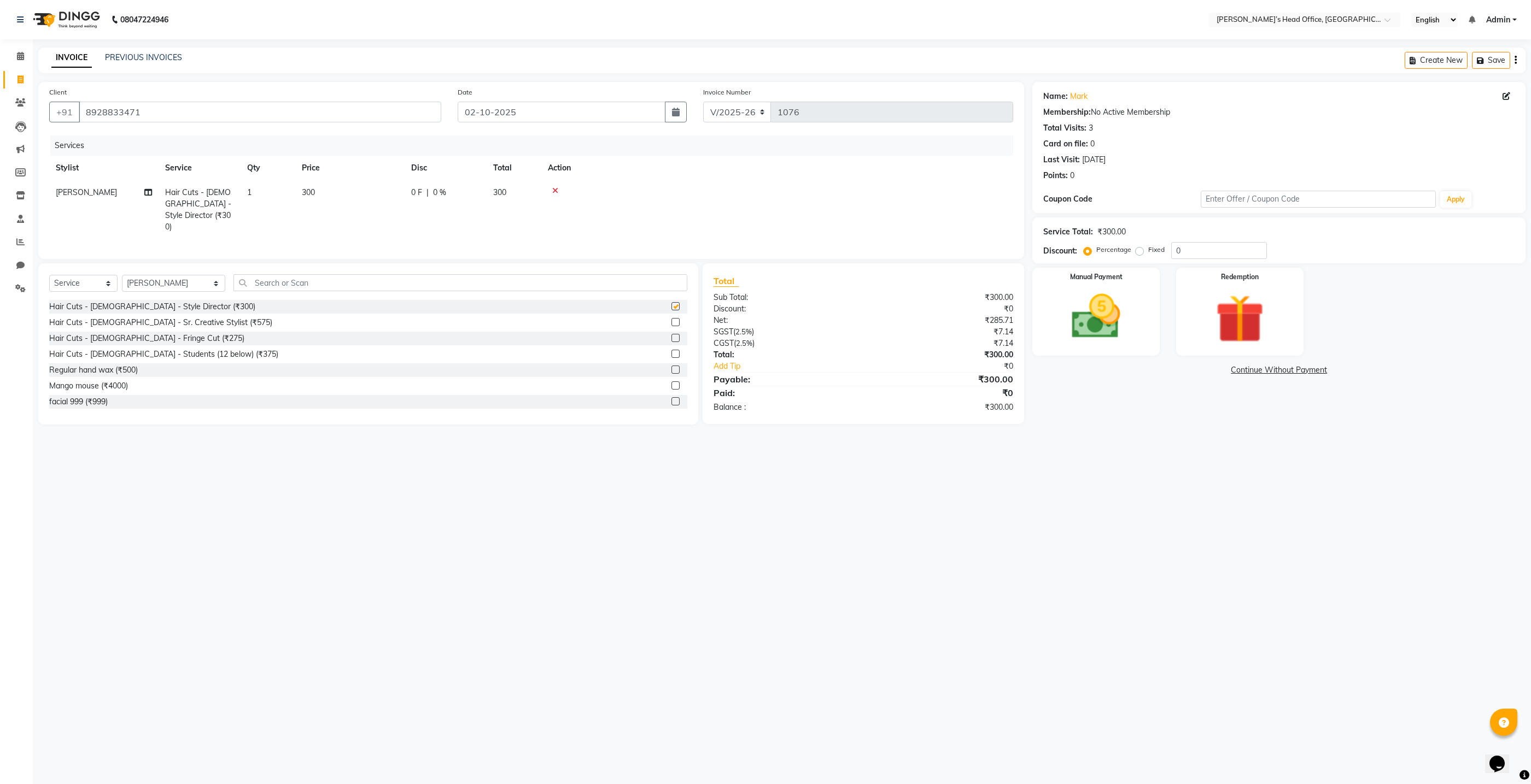
checkbox input "false"
click at [253, 279] on input "text" at bounding box center [460, 283] width 454 height 17
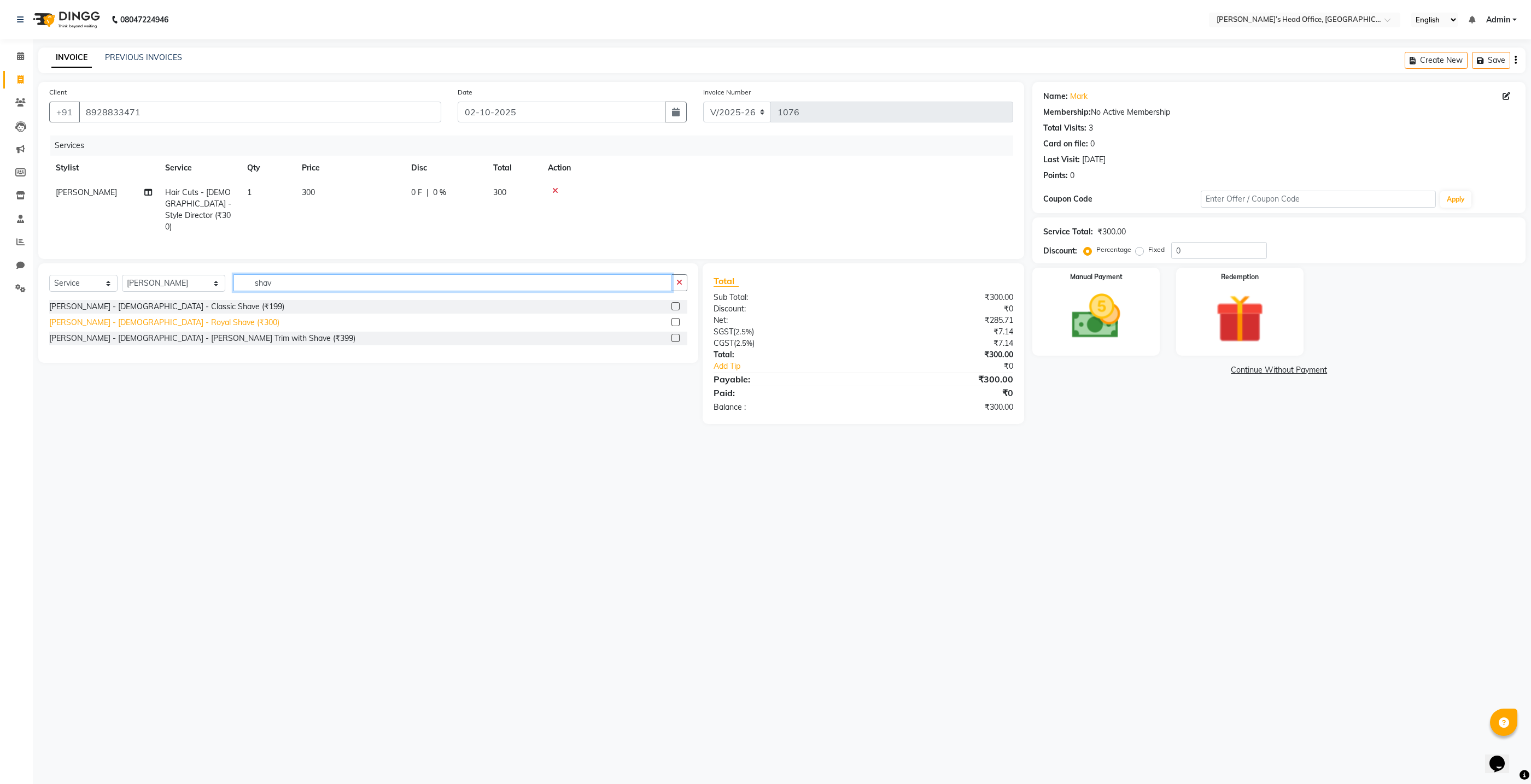
type input "shav"
click at [163, 317] on div "[PERSON_NAME] - [DEMOGRAPHIC_DATA] - Royal Shave (₹300)" at bounding box center [165, 322] width 230 height 12
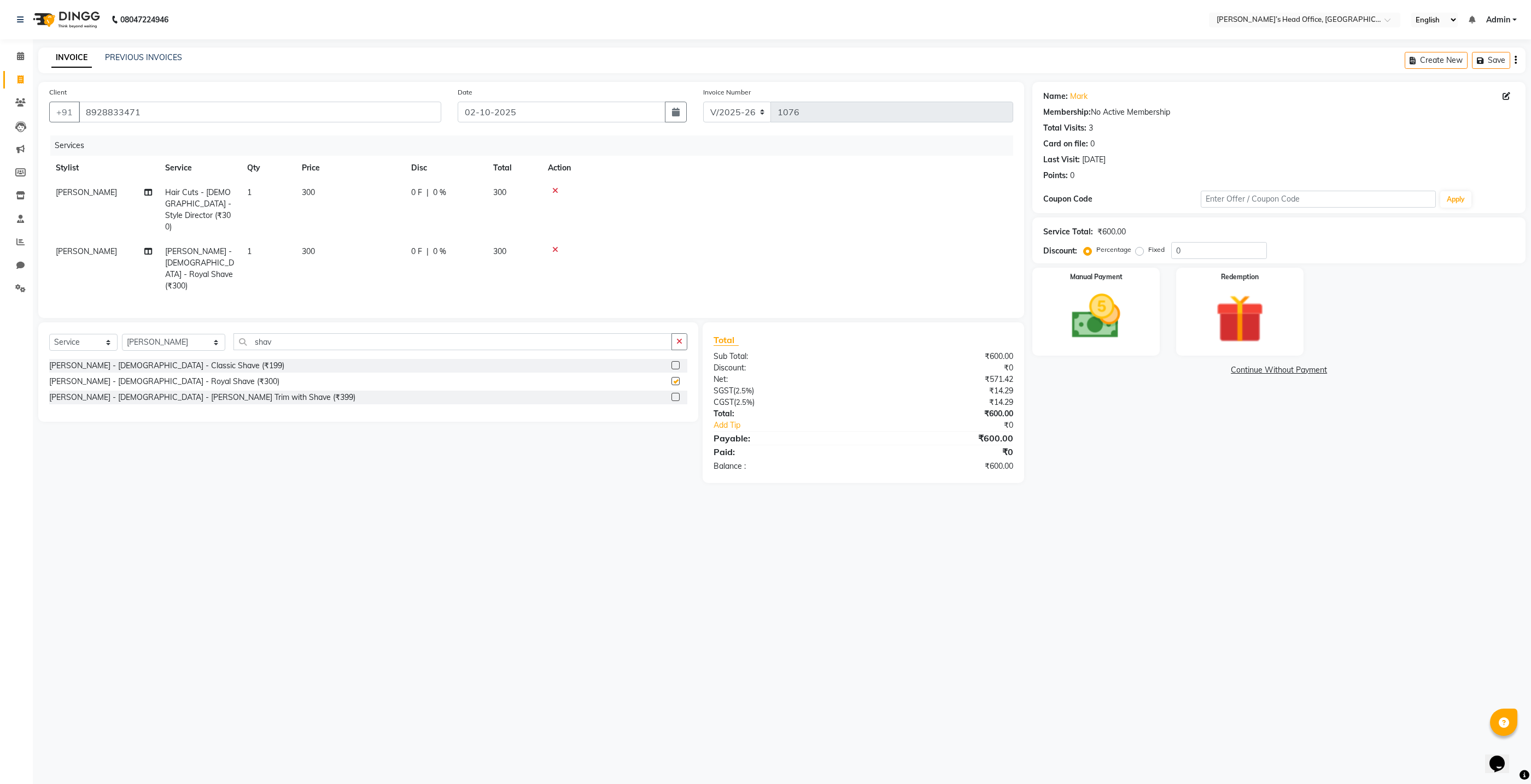
checkbox input "false"
click at [438, 195] on span "0 %" at bounding box center [440, 193] width 13 height 12
select select "79775"
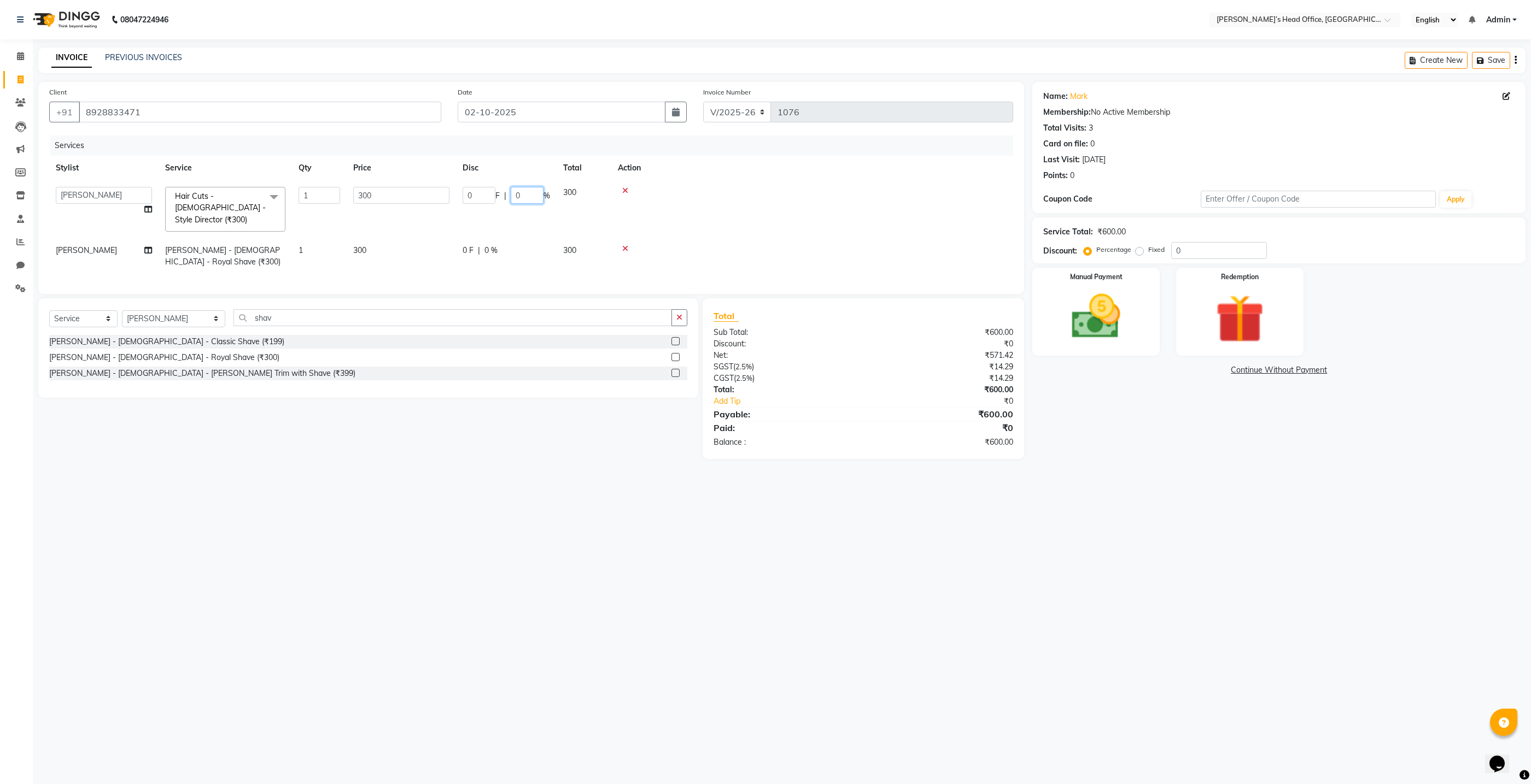
click at [525, 195] on input "0" at bounding box center [528, 195] width 33 height 17
type input "50"
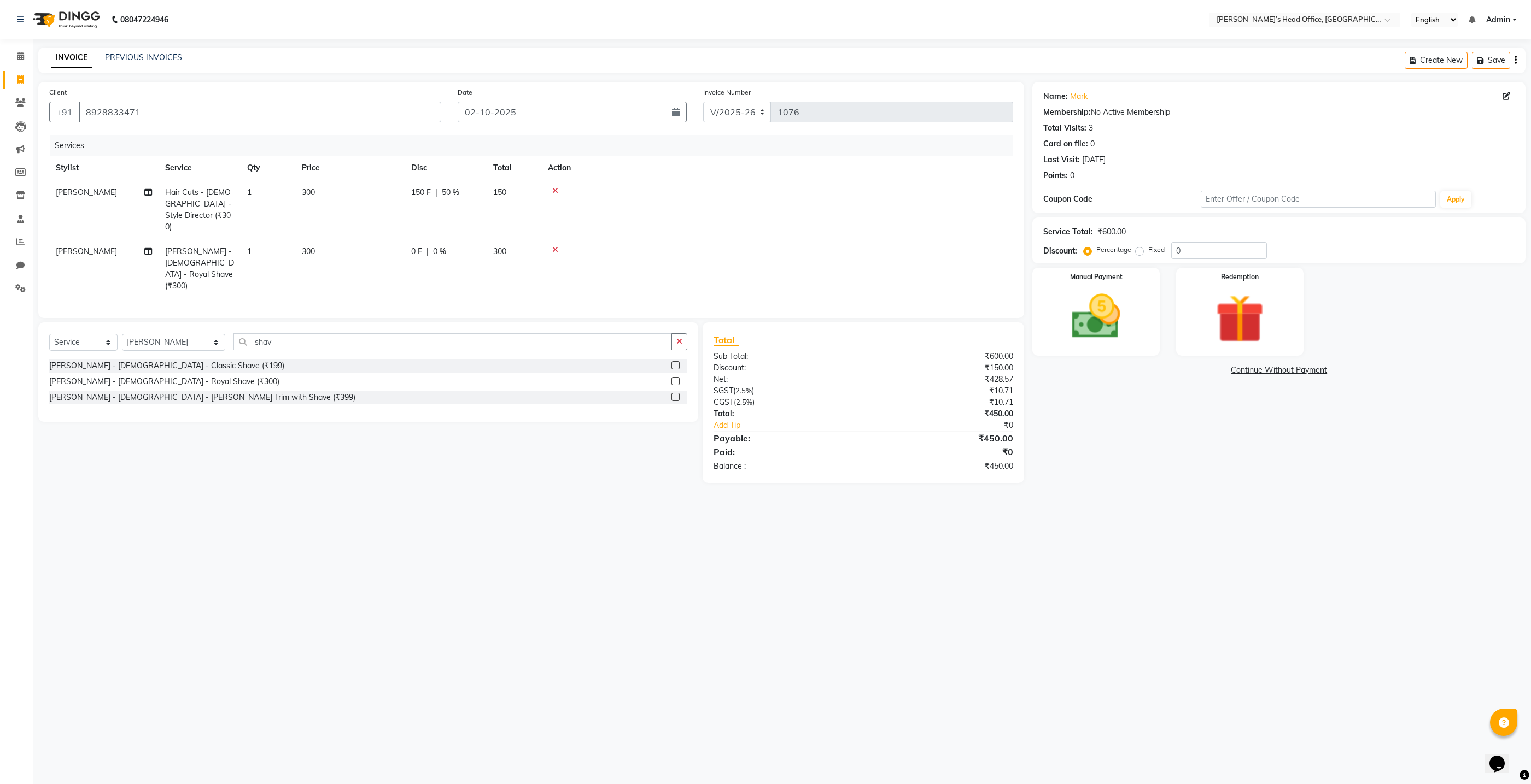
click at [502, 239] on tr "[PERSON_NAME] - [DEMOGRAPHIC_DATA] - Royal Shave (₹300) 1 300 0 F | 0 % 300" at bounding box center [531, 269] width 964 height 59
click at [441, 246] on span "0 %" at bounding box center [440, 252] width 13 height 12
select select "79775"
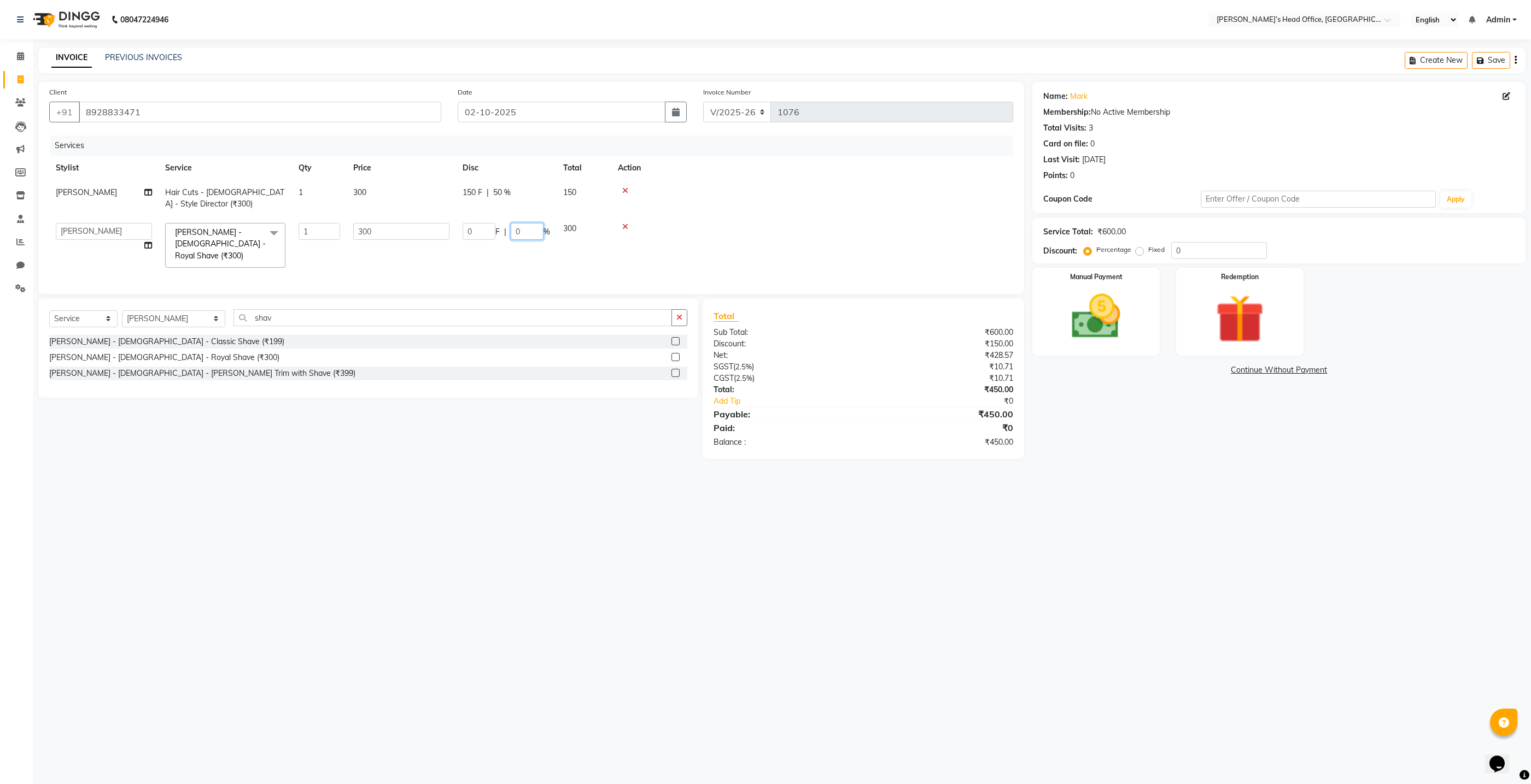
click at [532, 232] on input "0" at bounding box center [528, 231] width 33 height 17
type input "50"
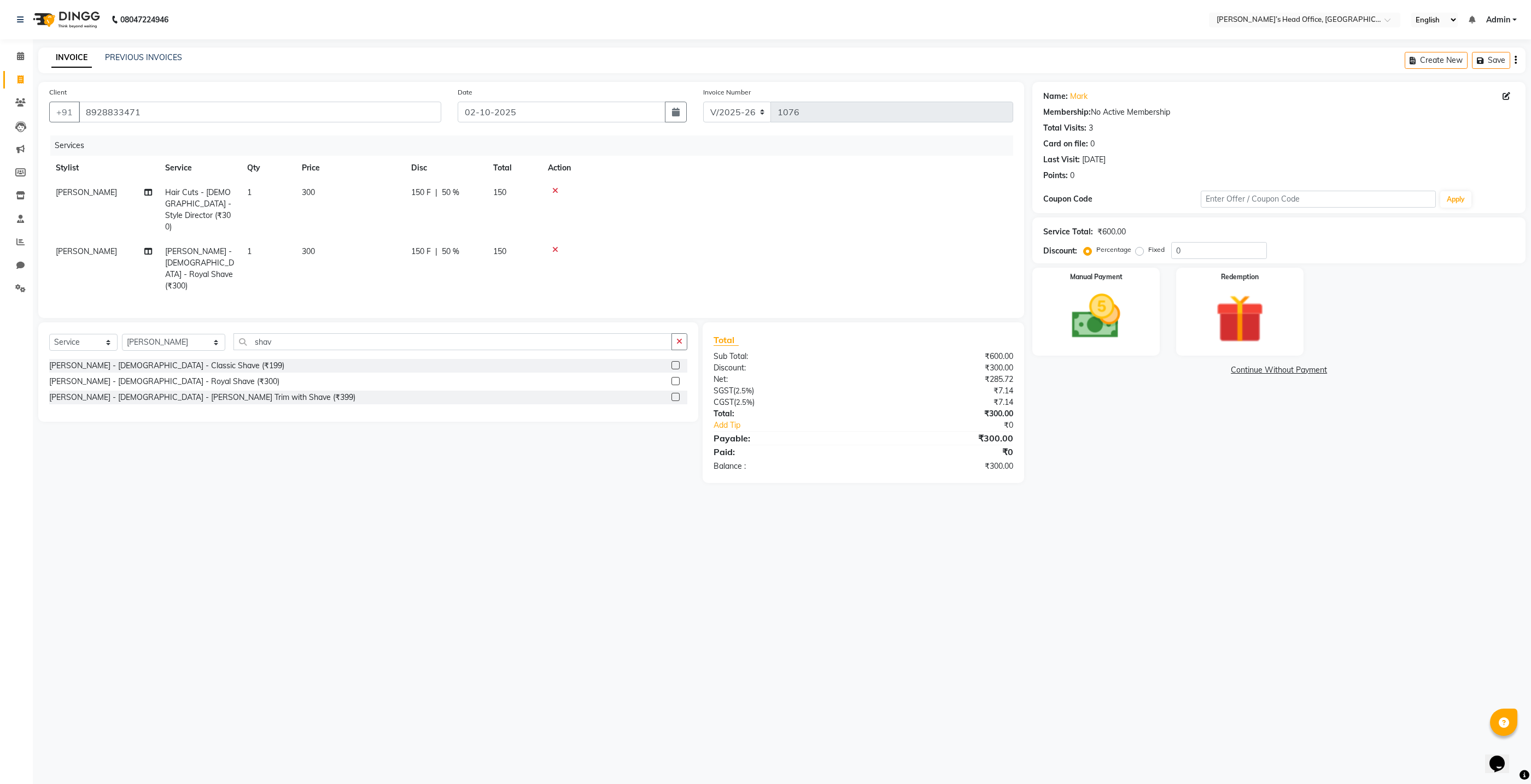
click at [573, 264] on div "Services Stylist Service Qty Price Disc Total Action [PERSON_NAME] Hair Cuts - …" at bounding box center [531, 221] width 964 height 172
click at [1047, 295] on div "Manual Payment" at bounding box center [1096, 312] width 133 height 91
click at [1252, 370] on span "GPay" at bounding box center [1247, 370] width 22 height 12
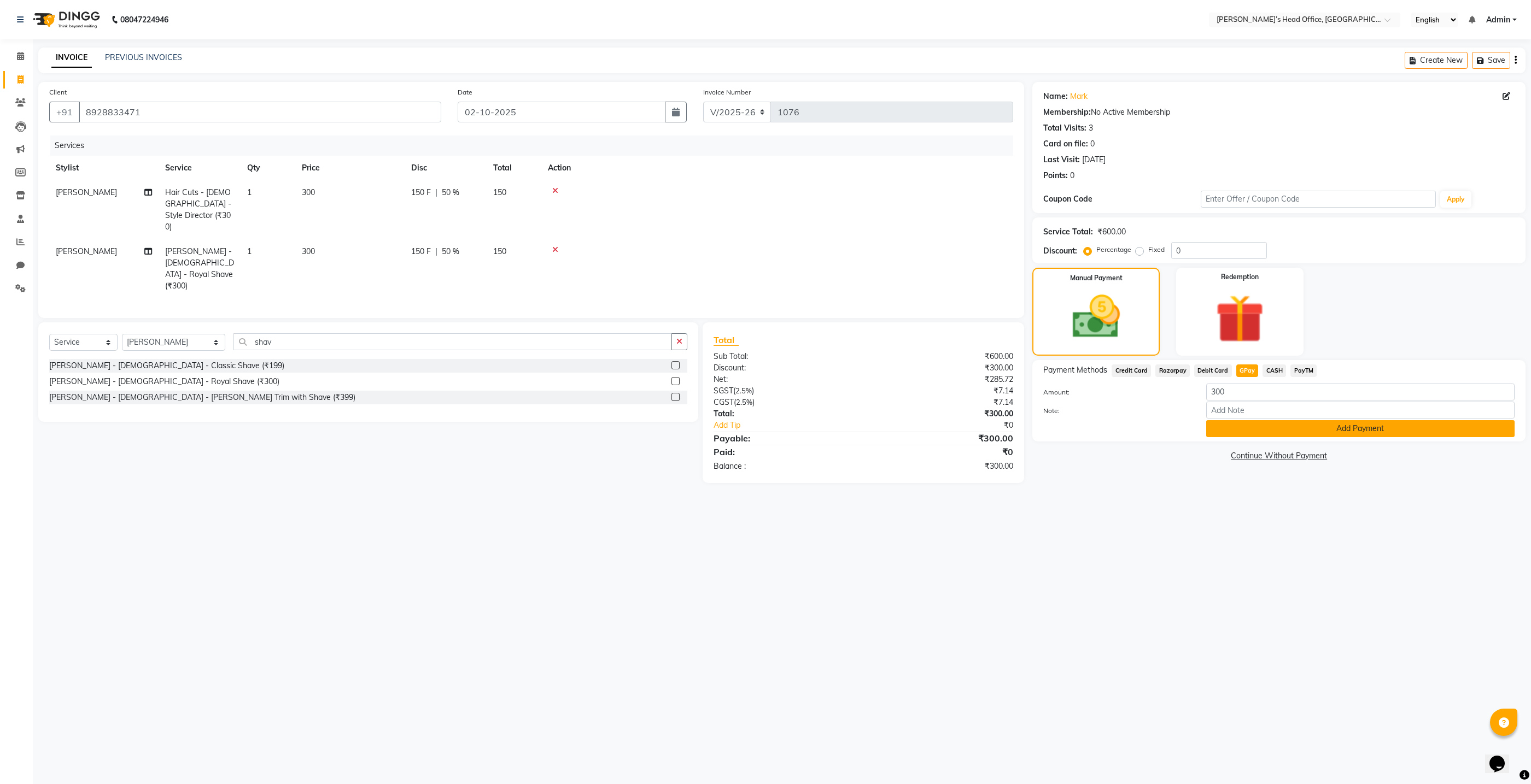
click at [1252, 430] on button "Add Payment" at bounding box center [1361, 429] width 309 height 17
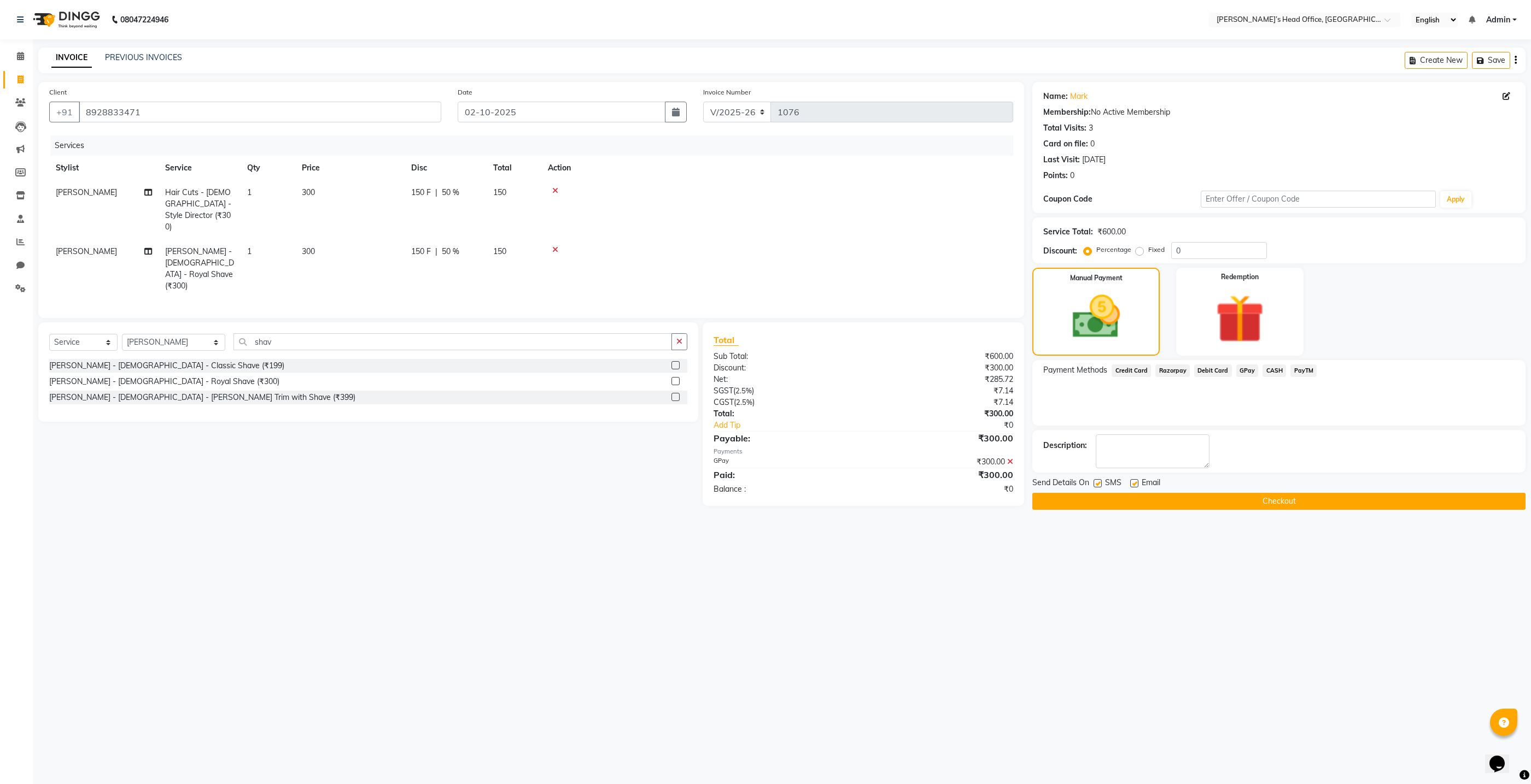
click at [1100, 481] on label at bounding box center [1098, 484] width 8 height 8
click at [1100, 481] on input "checkbox" at bounding box center [1097, 484] width 7 height 7
checkbox input "false"
click at [1099, 495] on button "Checkout" at bounding box center [1278, 501] width 493 height 17
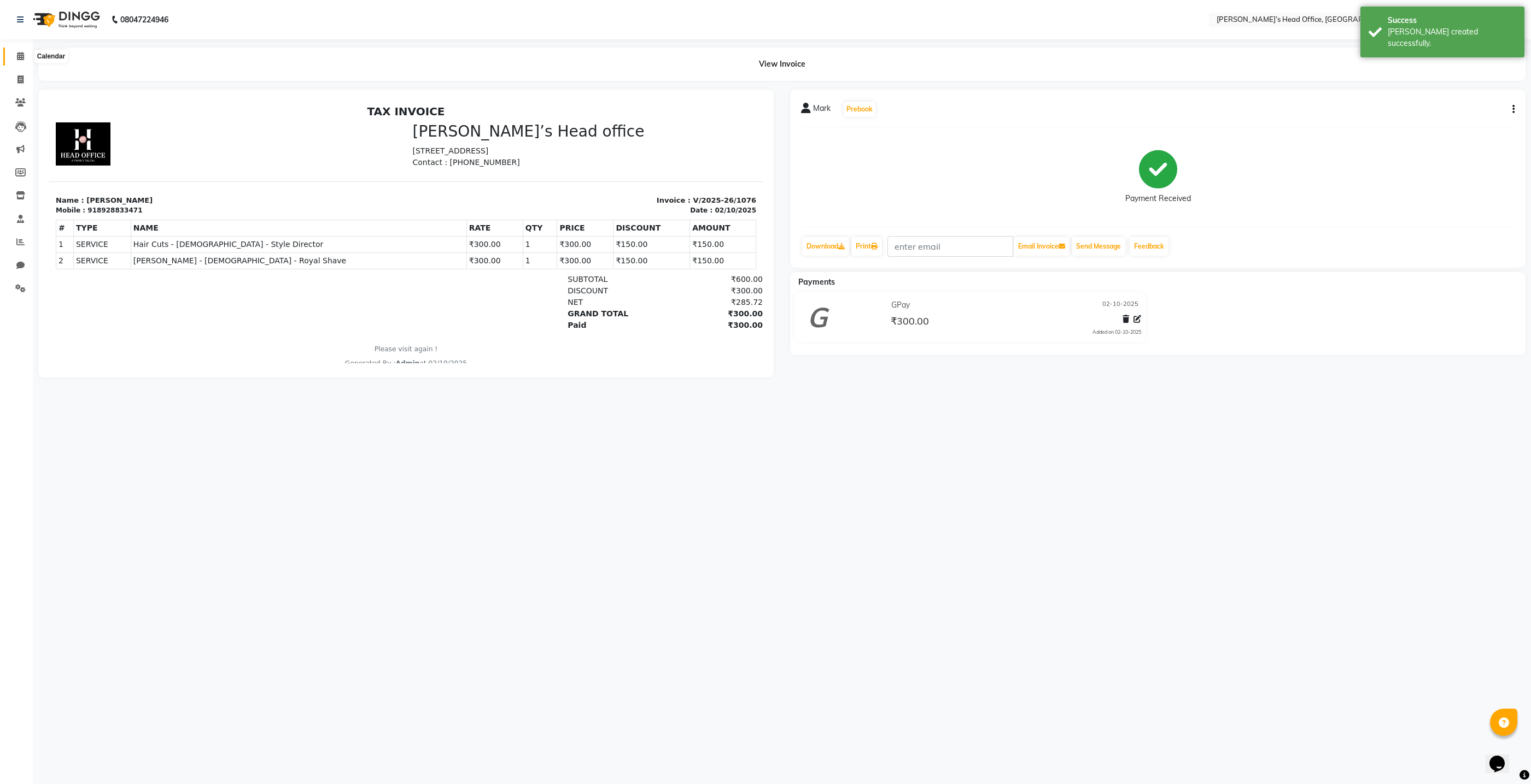
click at [18, 55] on icon at bounding box center [21, 56] width 7 height 8
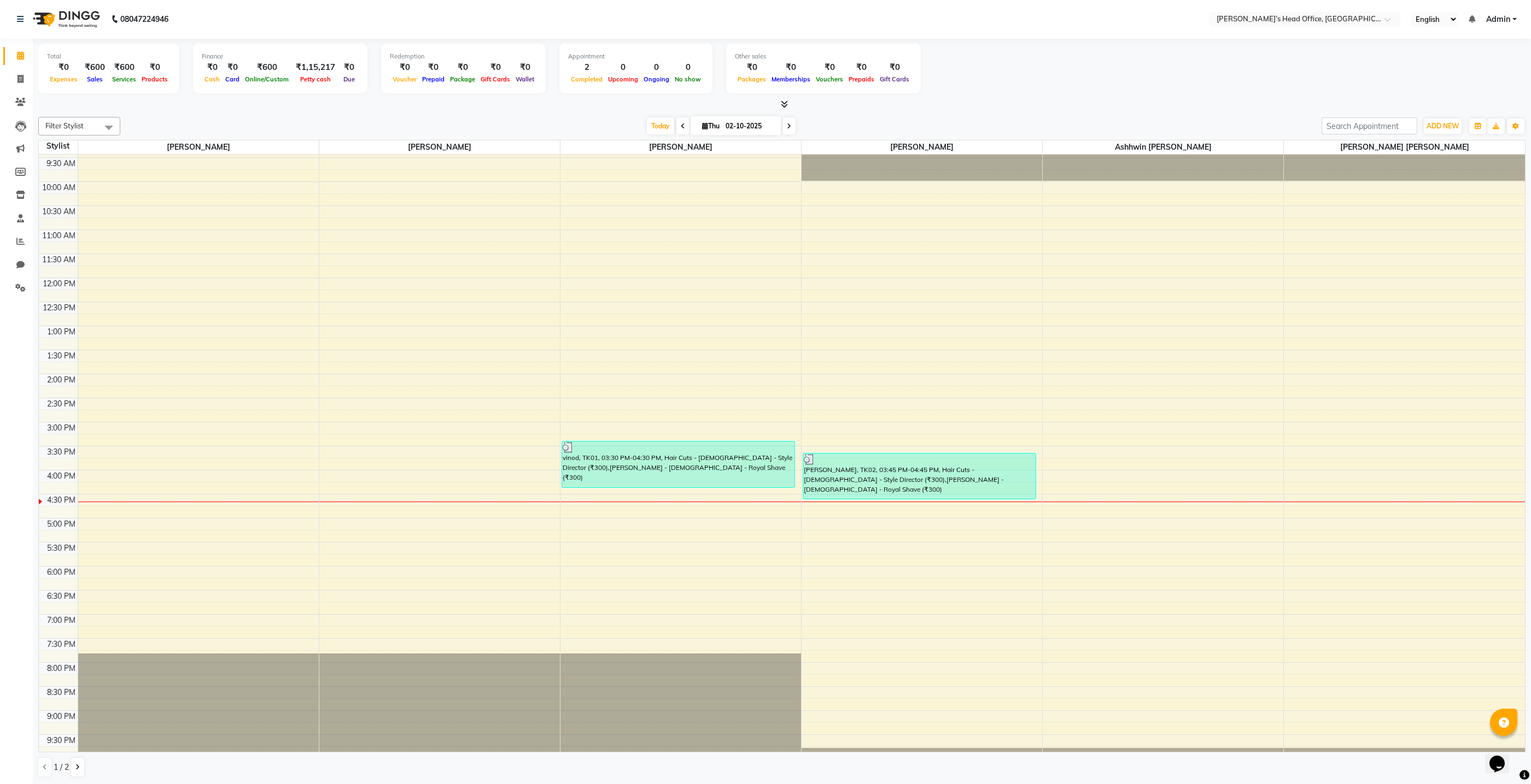
scroll to position [17, 0]
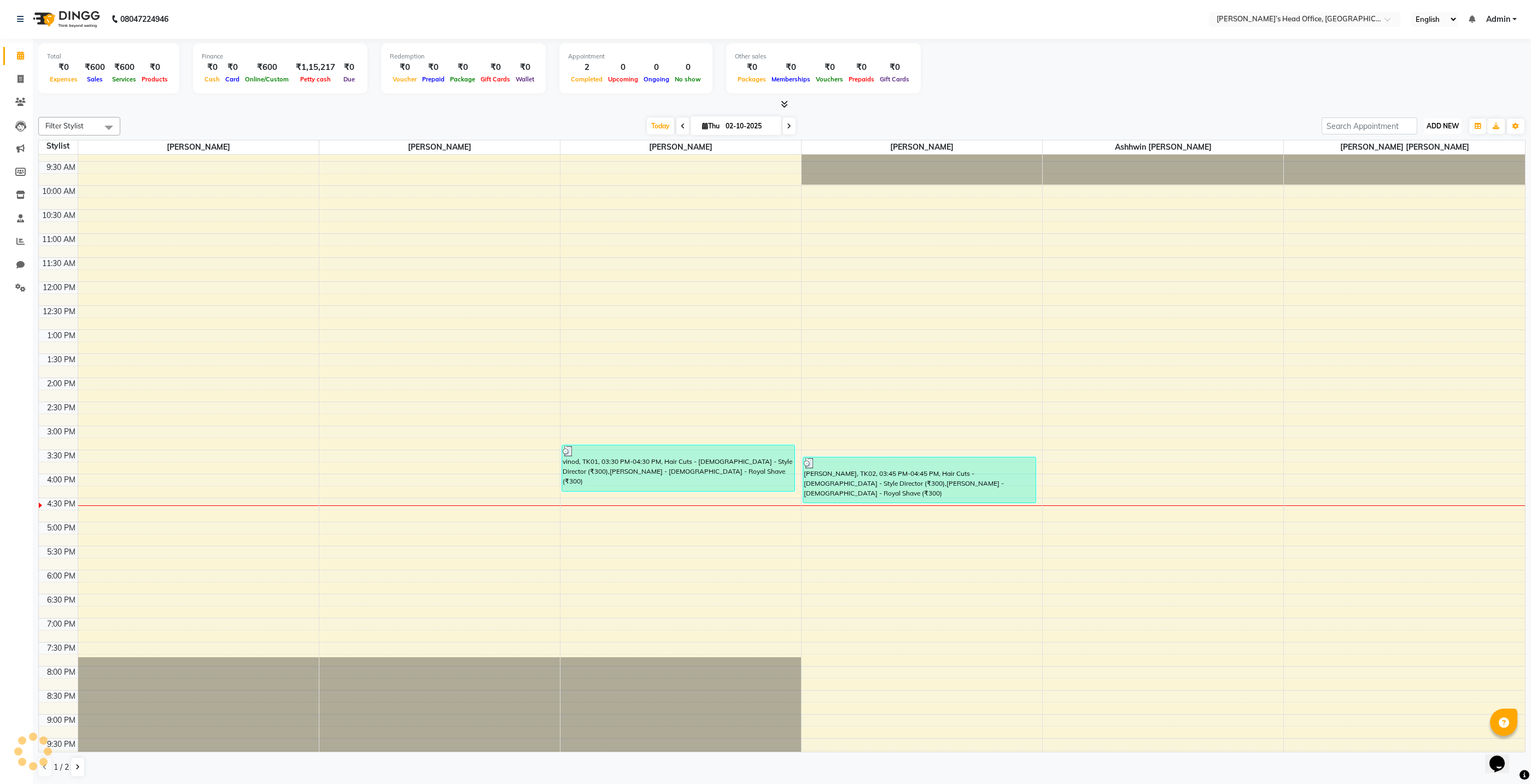
click at [1436, 128] on span "ADD NEW" at bounding box center [1442, 126] width 32 height 8
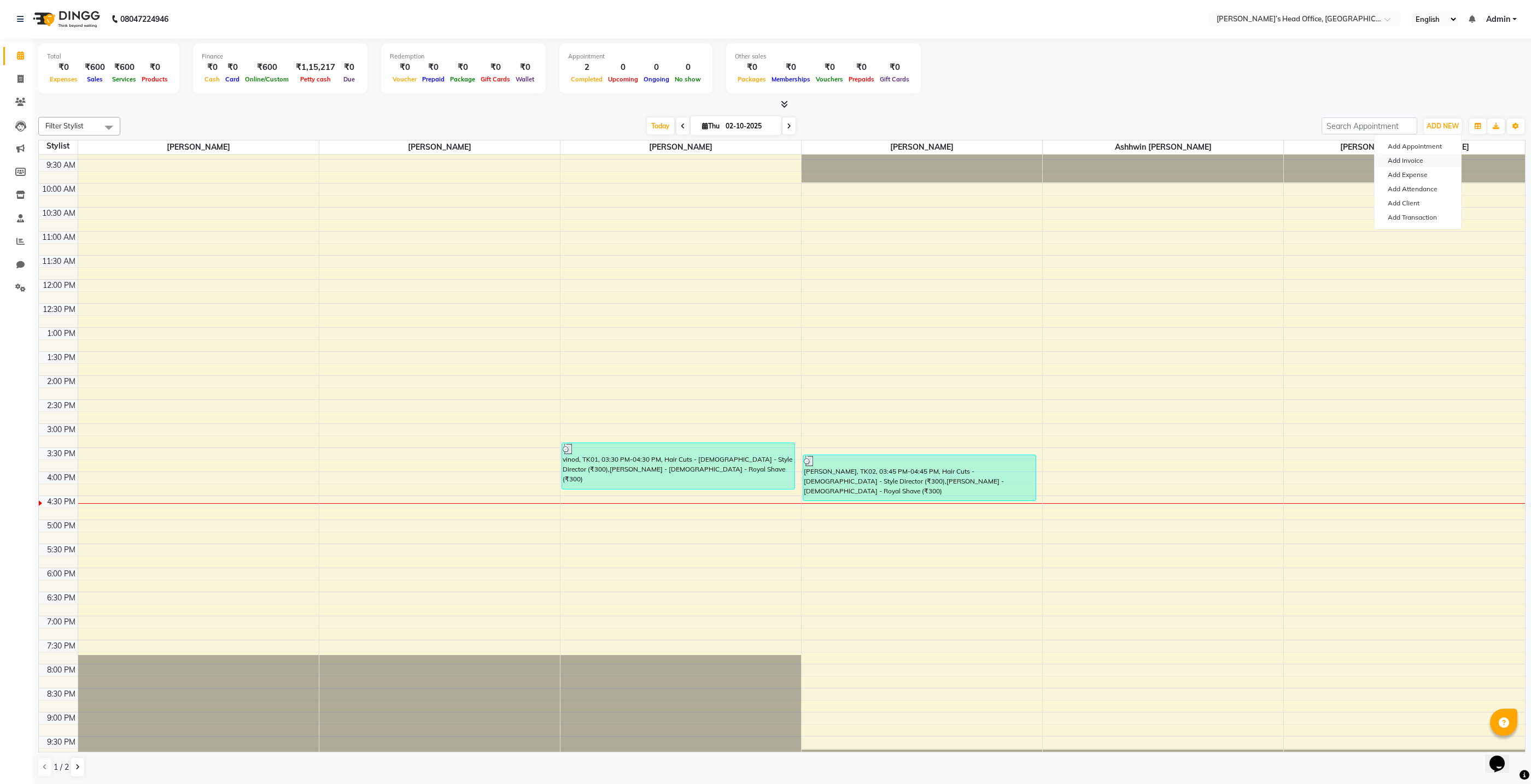
click at [1397, 162] on link "Add Invoice" at bounding box center [1417, 160] width 86 height 14
select select "7682"
select select "service"
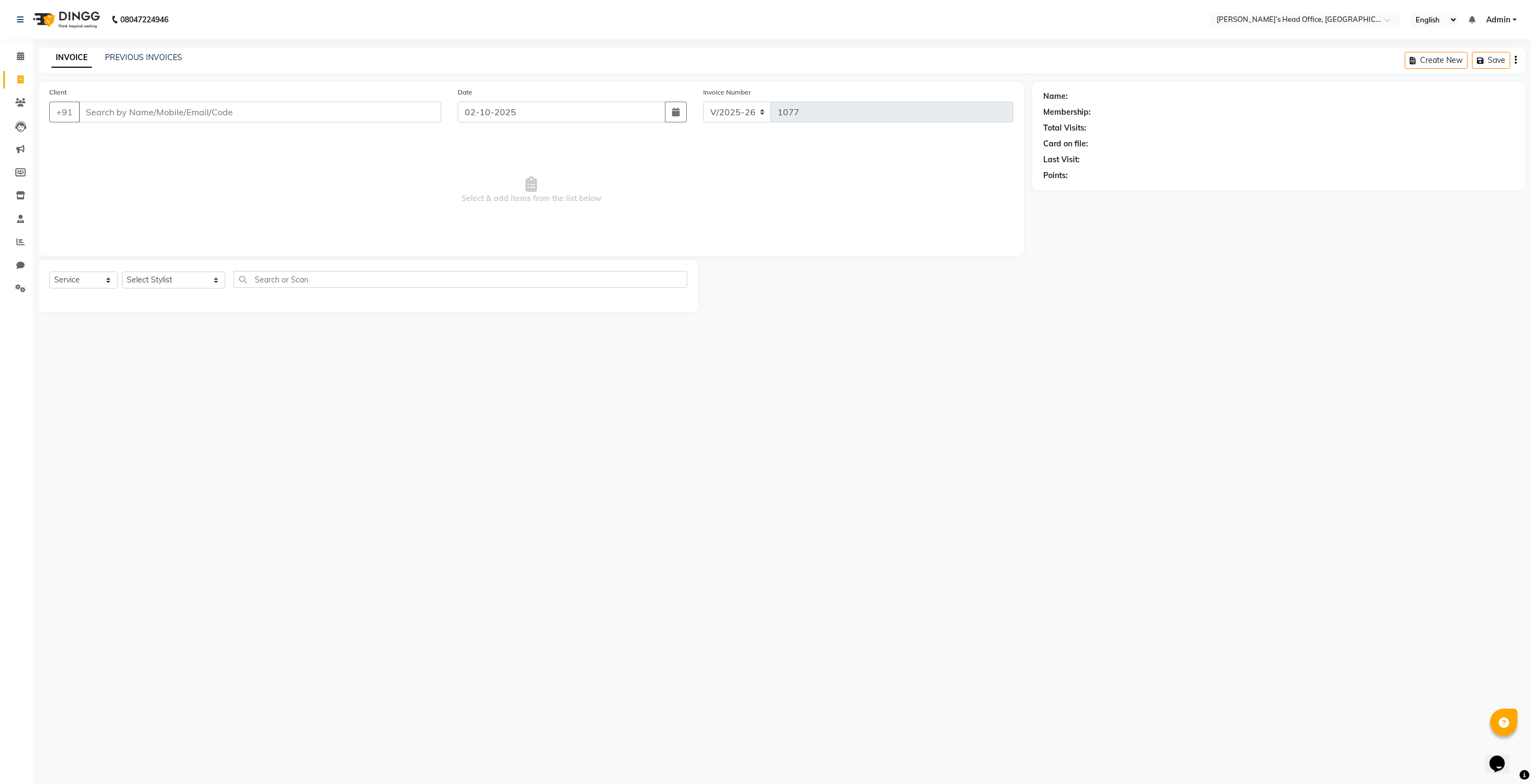
click at [290, 110] on input "Client" at bounding box center [260, 112] width 362 height 21
click at [307, 110] on input "Client" at bounding box center [260, 112] width 362 height 21
type input "8879249324"
click at [417, 116] on span "Add Client" at bounding box center [413, 112] width 43 height 11
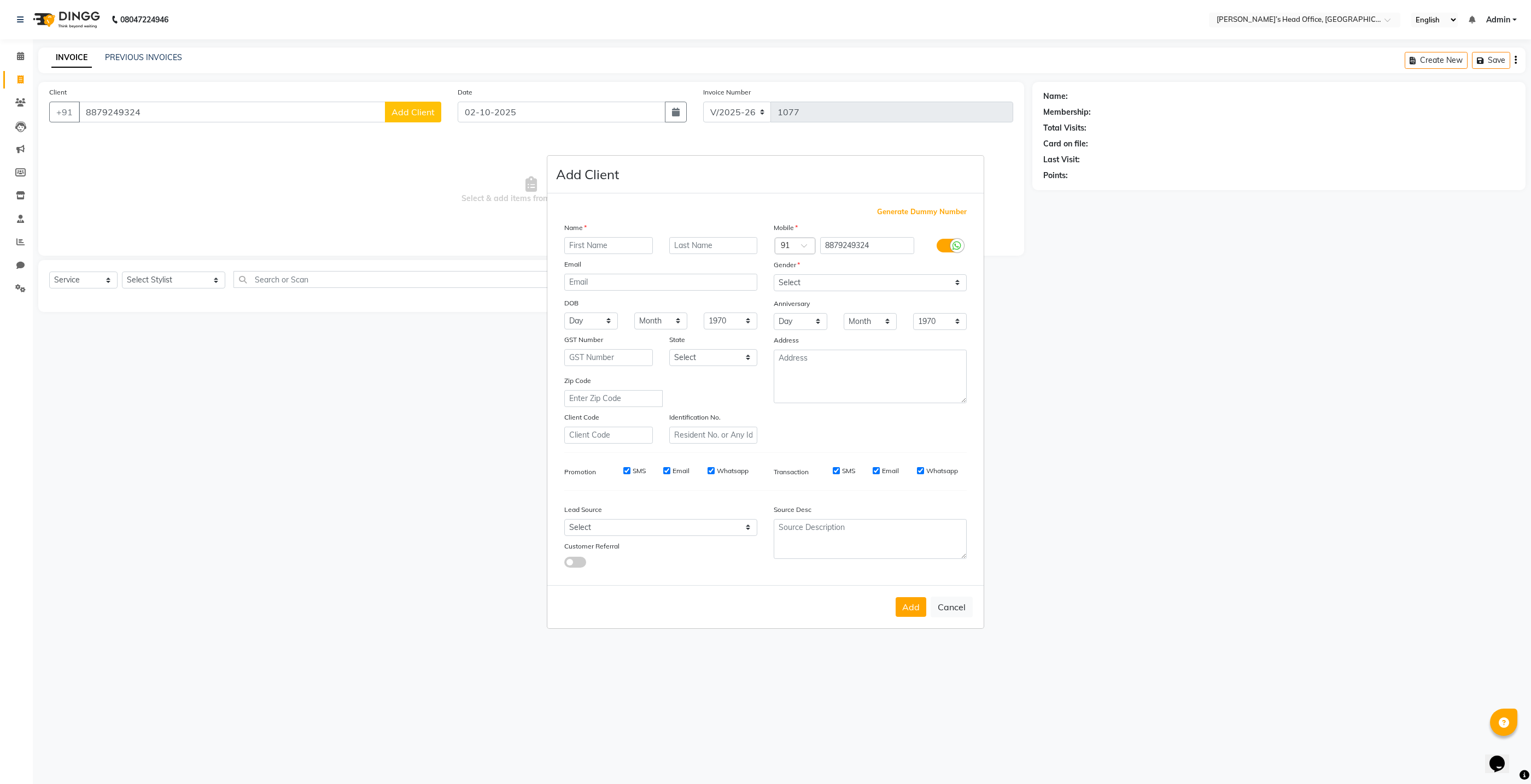
click at [589, 239] on input "text" at bounding box center [609, 245] width 89 height 17
type input "[PERSON_NAME]"
click at [787, 283] on select "Select [DEMOGRAPHIC_DATA] [DEMOGRAPHIC_DATA] Other Prefer Not To Say" at bounding box center [870, 283] width 193 height 17
click at [774, 275] on select "Select [DEMOGRAPHIC_DATA] [DEMOGRAPHIC_DATA] Other Prefer Not To Say" at bounding box center [870, 283] width 193 height 17
click at [832, 281] on select "Select [DEMOGRAPHIC_DATA] [DEMOGRAPHIC_DATA] Other Prefer Not To Say" at bounding box center [870, 283] width 193 height 17
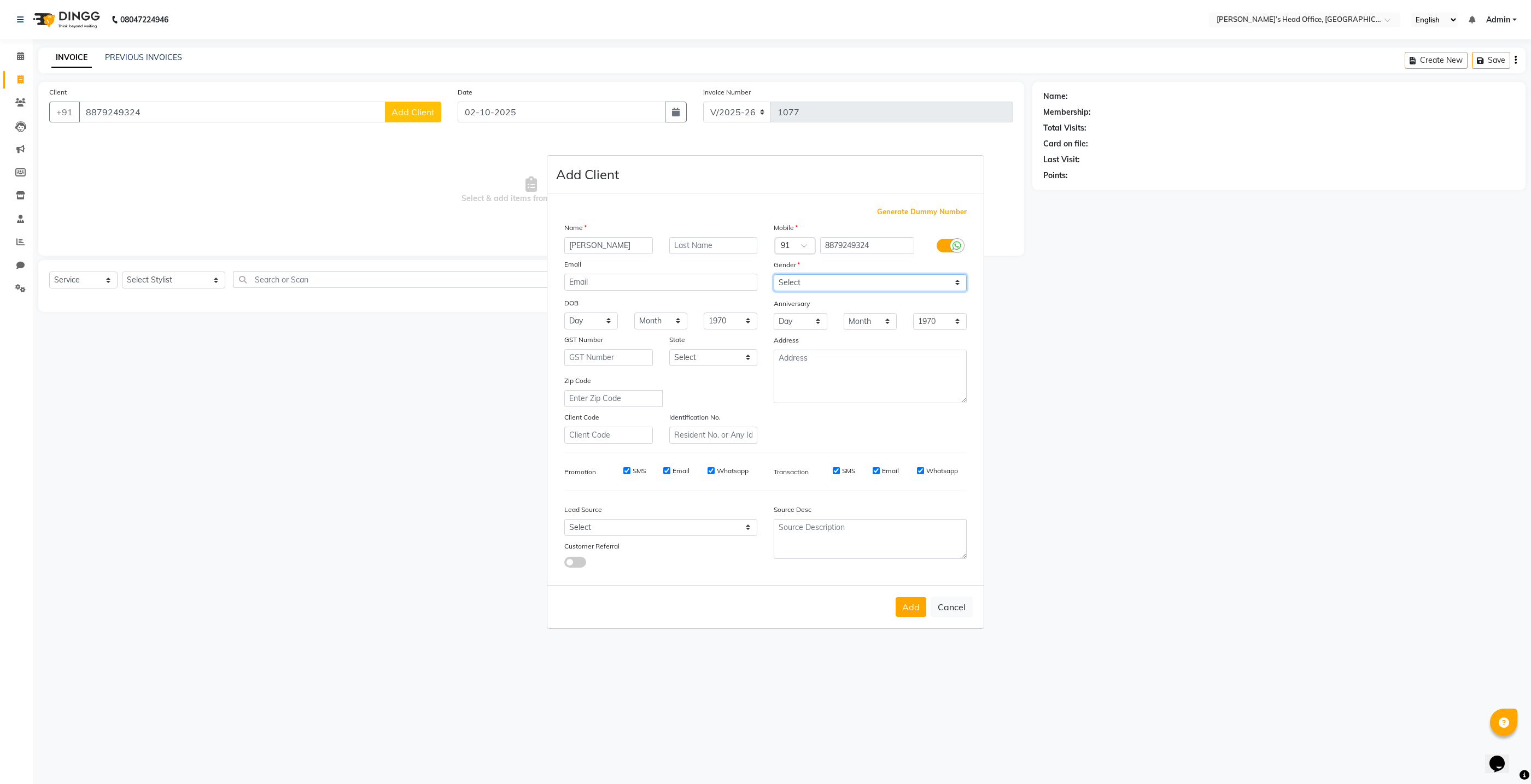
select select "[DEMOGRAPHIC_DATA]"
click at [774, 275] on select "Select [DEMOGRAPHIC_DATA] [DEMOGRAPHIC_DATA] Other Prefer Not To Say" at bounding box center [870, 283] width 193 height 17
click at [588, 527] on select "Select Walk-in Referral Internet Friend Word of Mouth Advertisement Facebook Ju…" at bounding box center [661, 527] width 193 height 17
select select "51859"
click at [565, 520] on select "Select Walk-in Referral Internet Friend Word of Mouth Advertisement Facebook Ju…" at bounding box center [661, 527] width 193 height 17
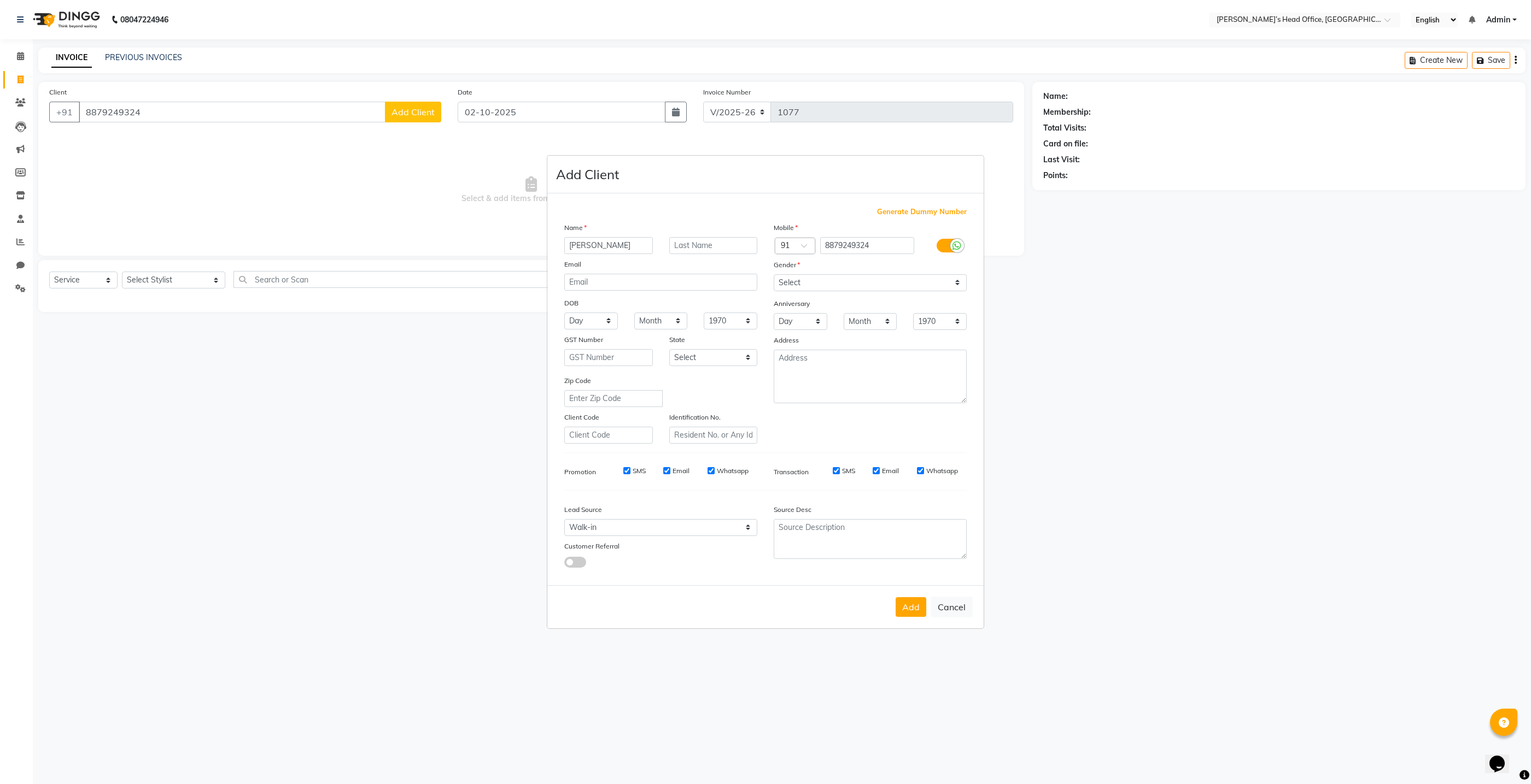
click at [188, 281] on ngb-modal-window "Add Client Generate Dummy Number Name [PERSON_NAME] Email DOB Day 01 02 03 04 0…" at bounding box center [766, 392] width 1531 height 784
click at [200, 279] on ngb-modal-window "Add Client Generate Dummy Number Name [PERSON_NAME] Email DOB Day 01 02 03 04 0…" at bounding box center [766, 392] width 1531 height 784
click at [201, 281] on ngb-modal-window "Add Client Generate Dummy Number Name [PERSON_NAME] Email DOB Day 01 02 03 04 0…" at bounding box center [766, 392] width 1531 height 784
click at [924, 610] on button "Add" at bounding box center [910, 607] width 30 height 20
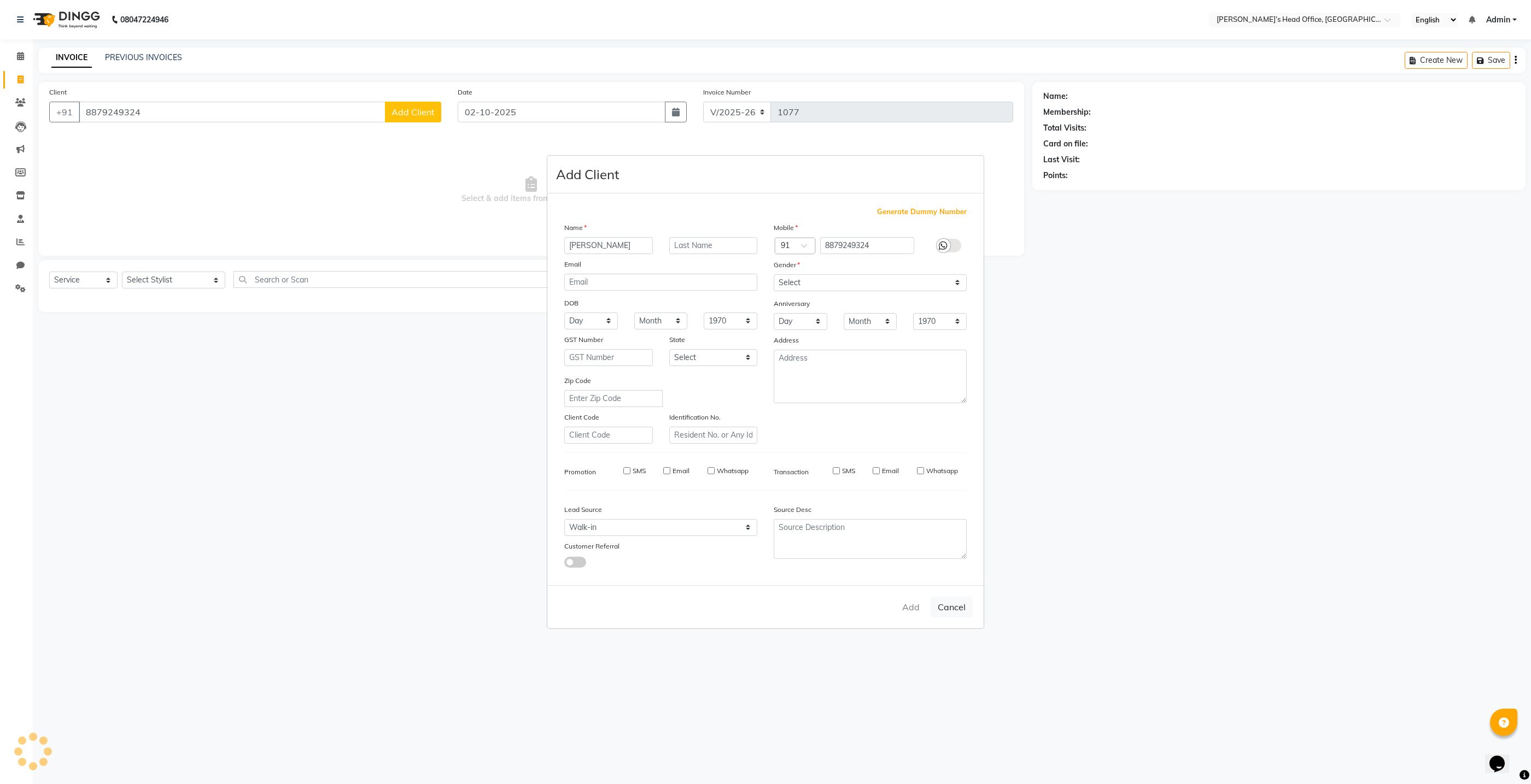
select select
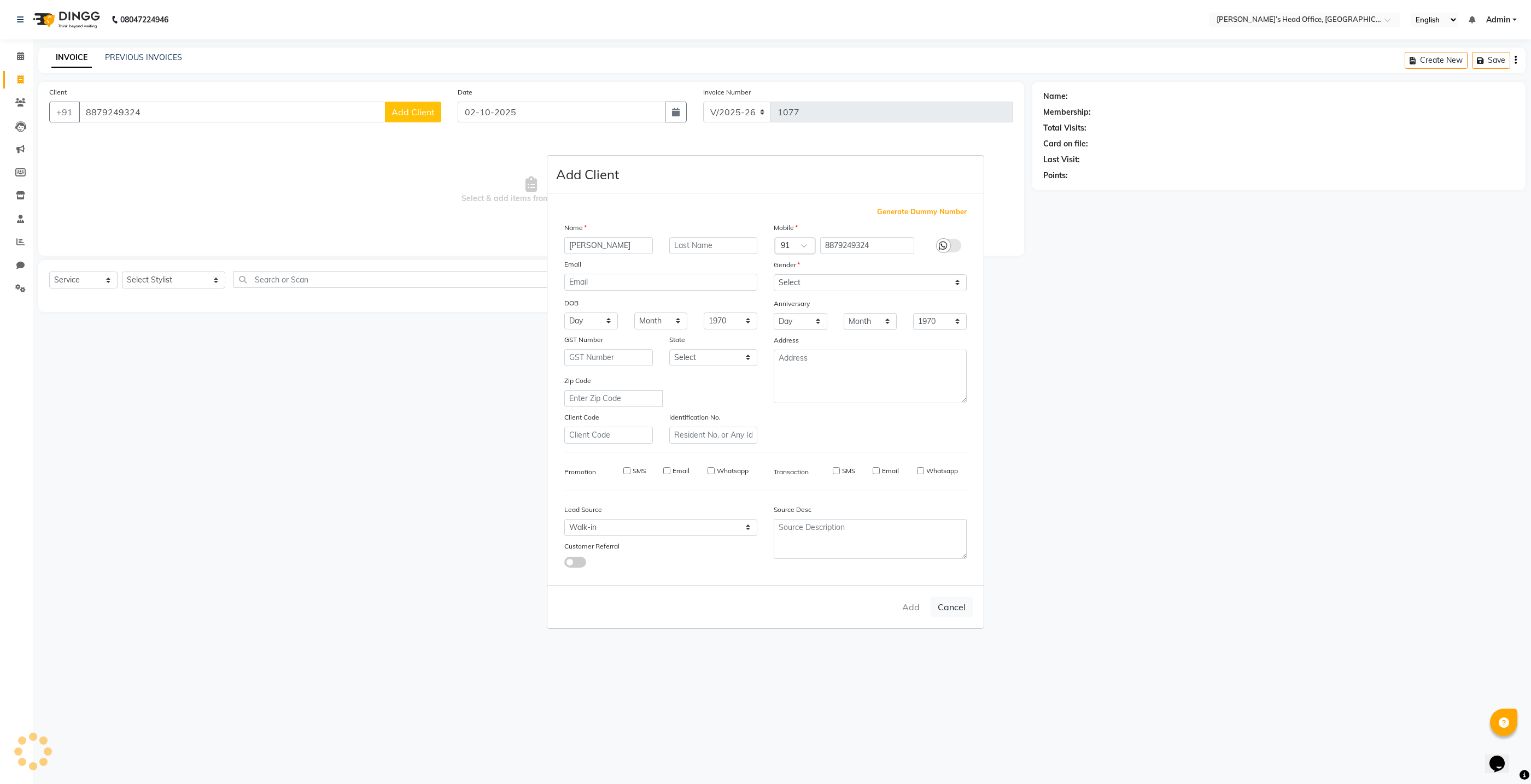
select select
checkbox input "false"
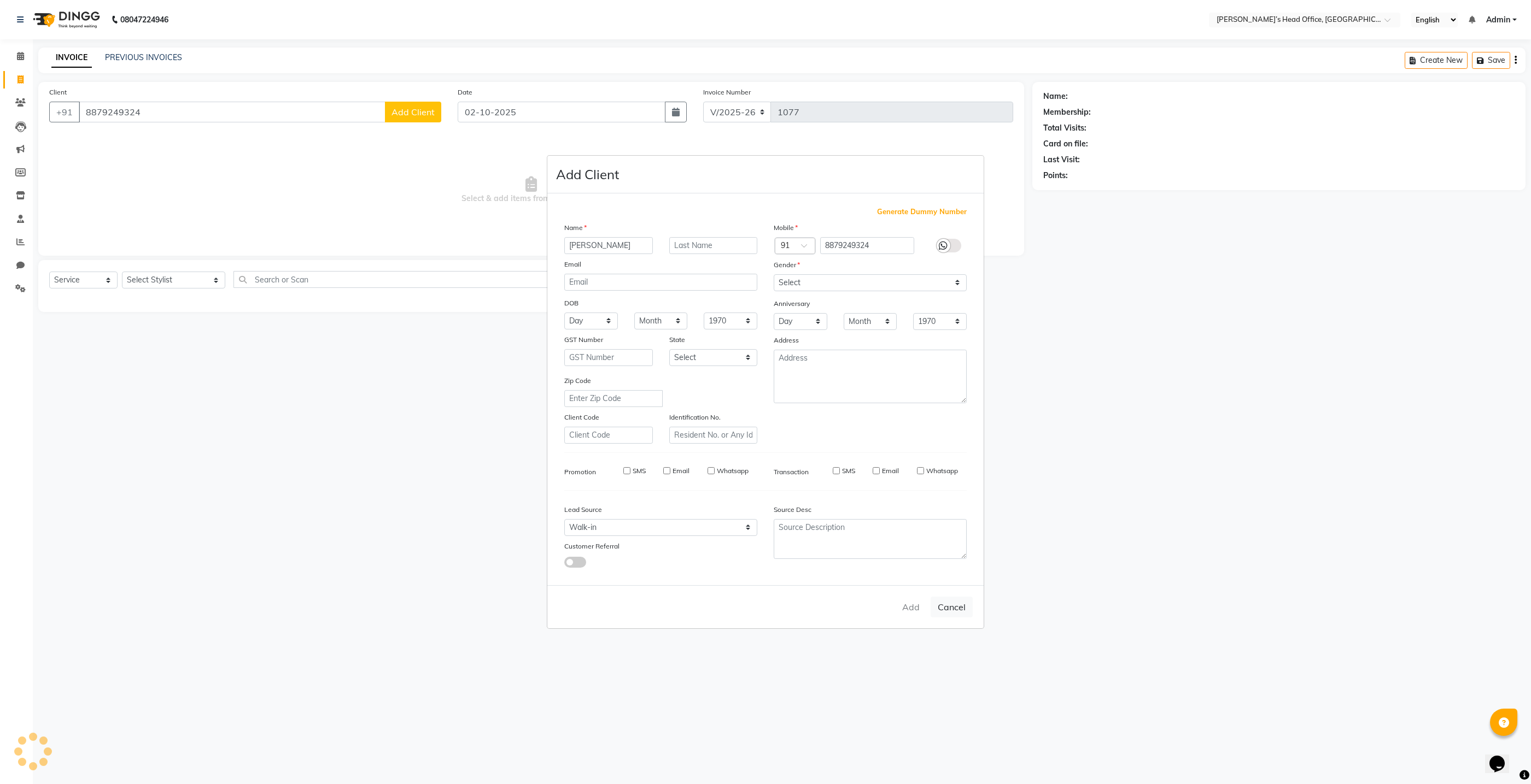
checkbox input "false"
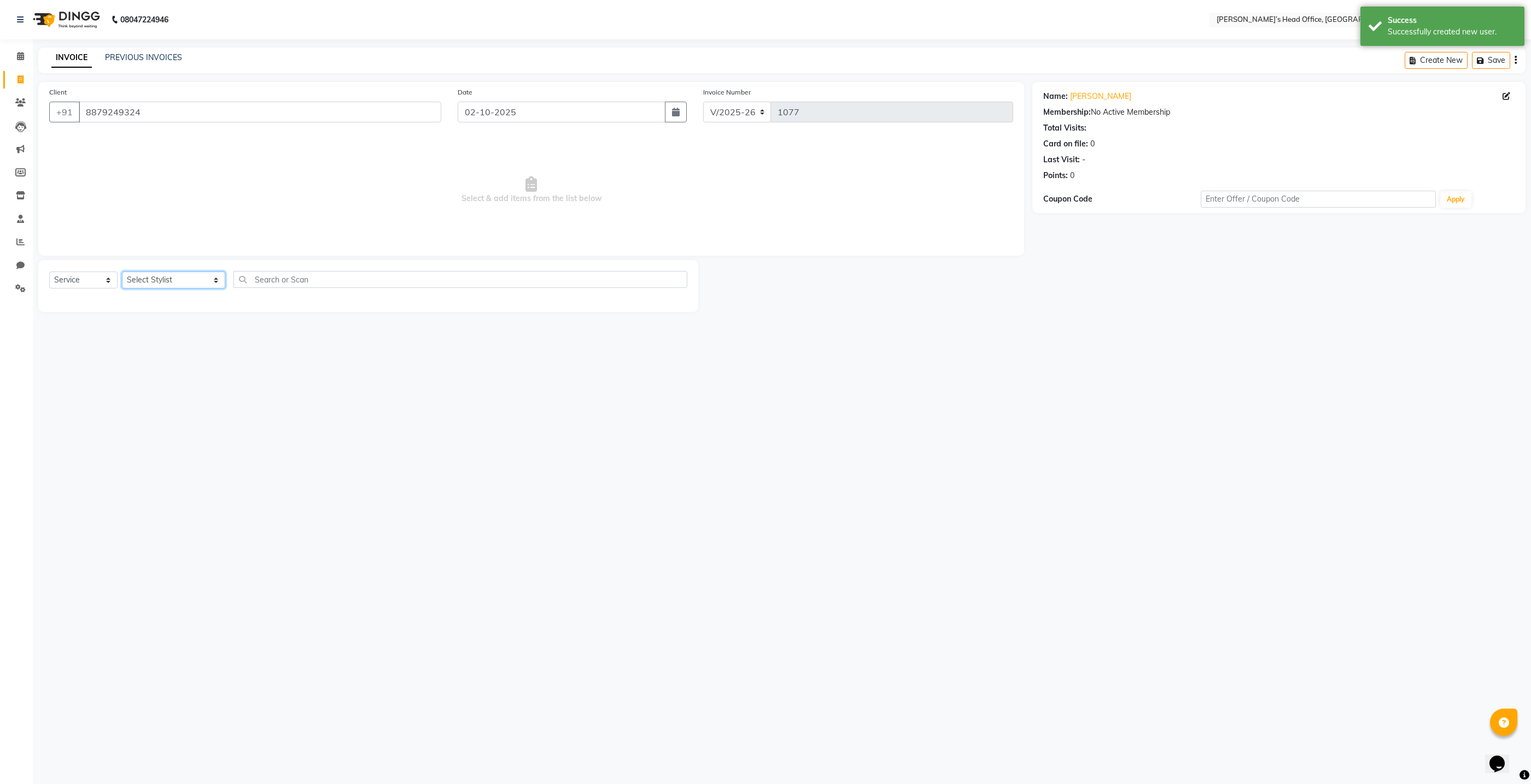
click at [202, 282] on select "Select Stylist ashhwin [PERSON_NAME] [PERSON_NAME] [PERSON_NAME] [PERSON_NAME] …" at bounding box center [174, 280] width 104 height 17
select select "93471"
click at [122, 271] on select "Select Stylist ashhwin [PERSON_NAME] [PERSON_NAME] [PERSON_NAME] [PERSON_NAME] …" at bounding box center [174, 280] width 104 height 17
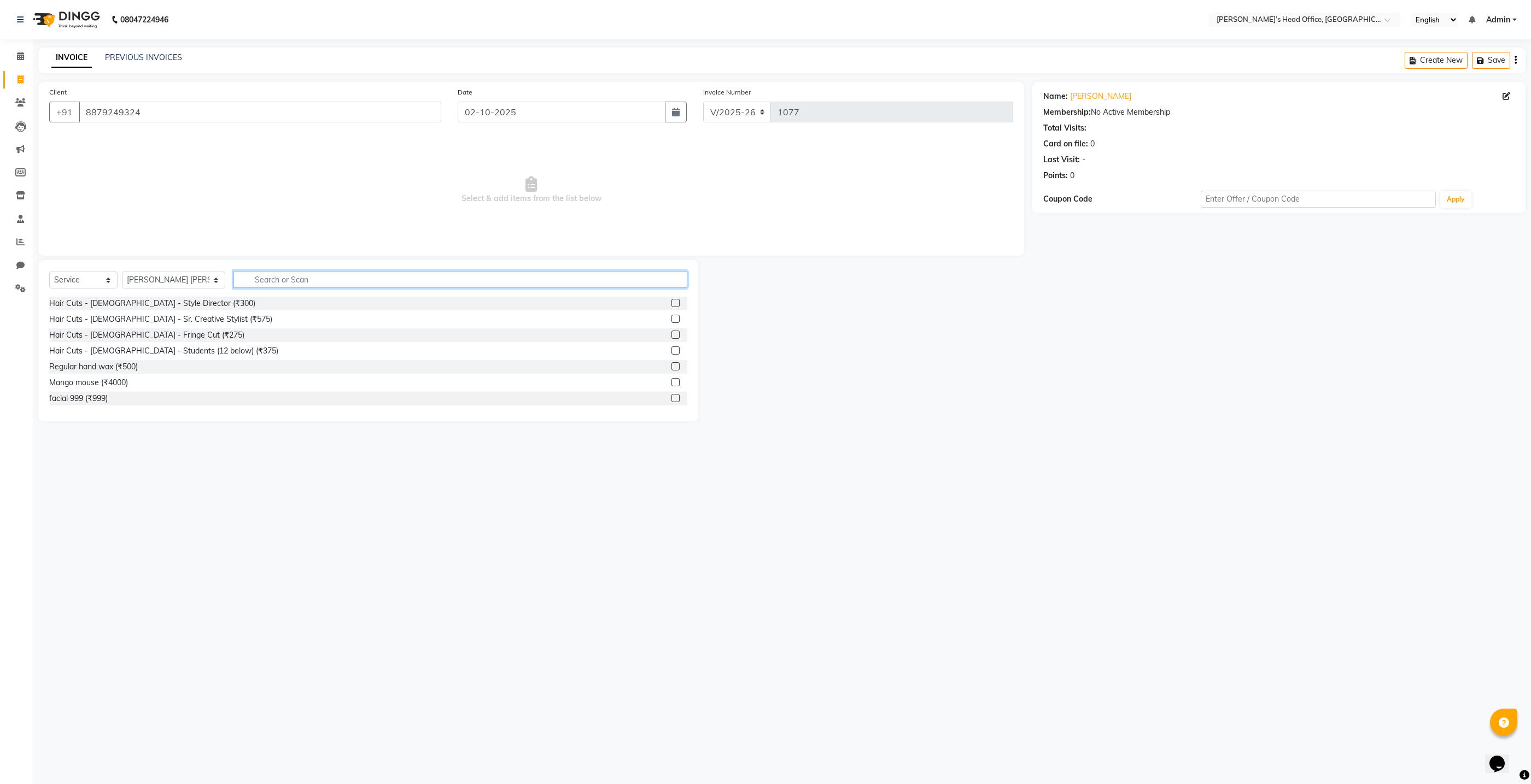
click at [265, 281] on input "text" at bounding box center [460, 280] width 454 height 17
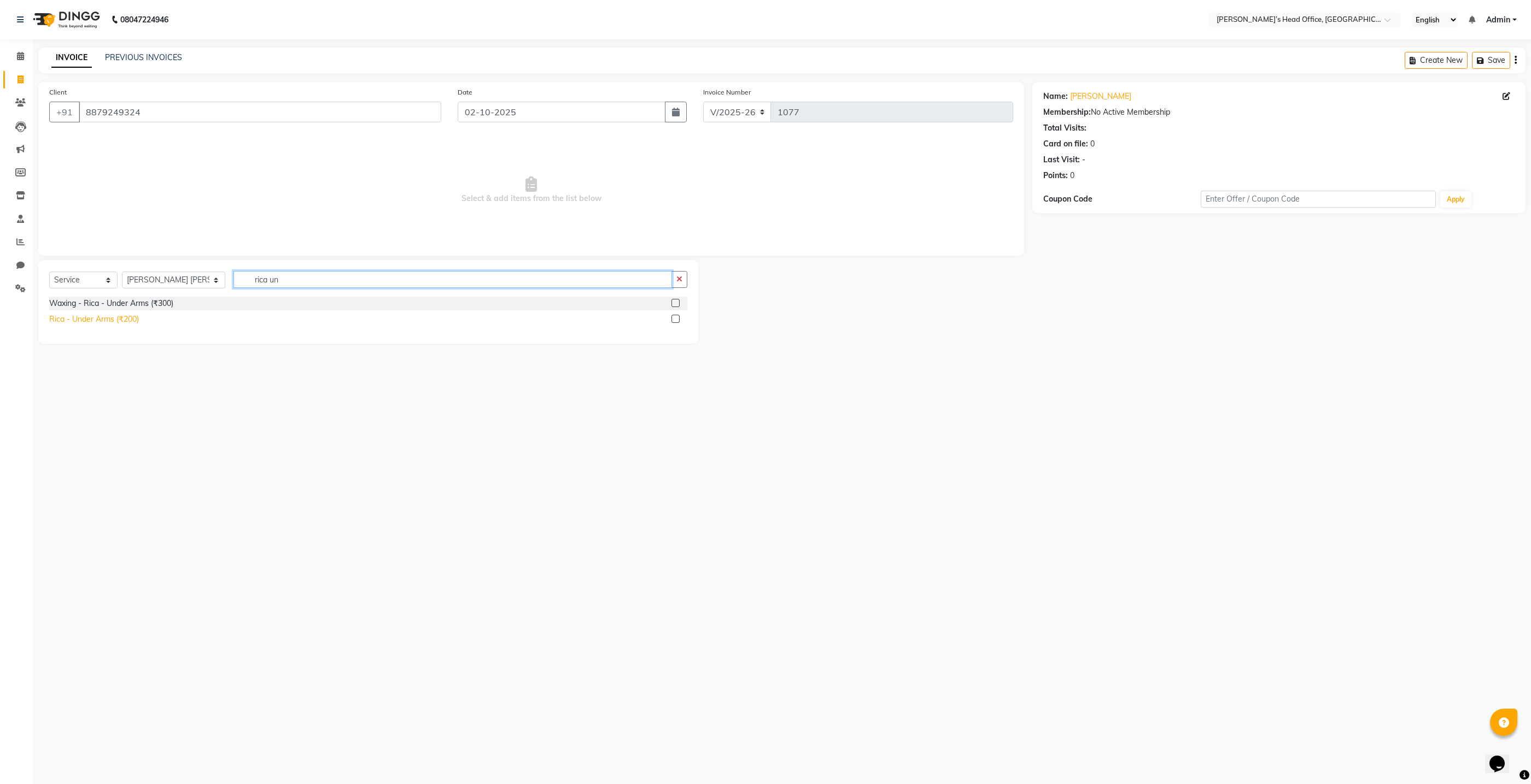
type input "rica un"
click at [131, 320] on div "Rica - Under Arms (₹200)" at bounding box center [94, 319] width 90 height 12
checkbox input "false"
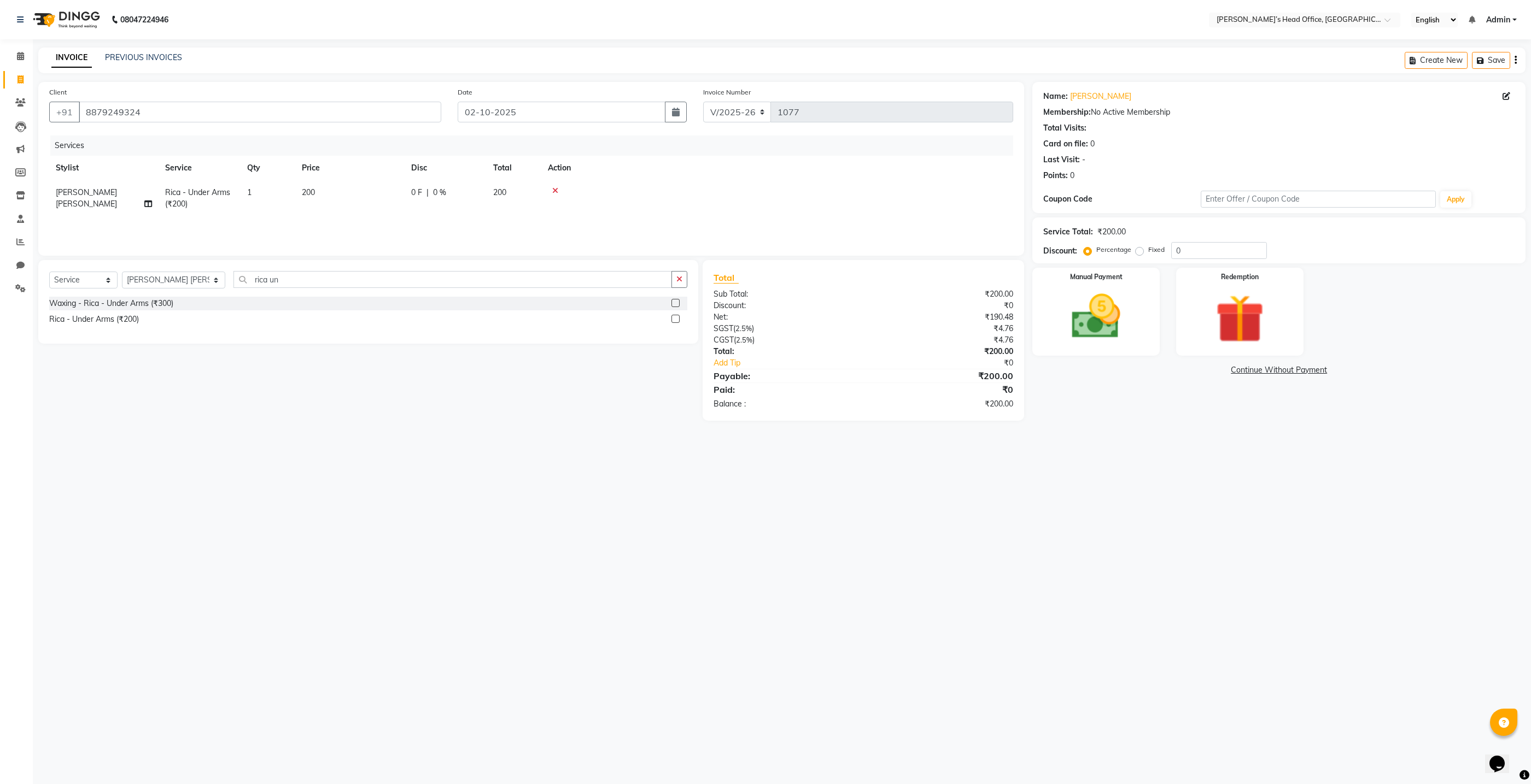
click at [319, 193] on td "200" at bounding box center [350, 198] width 109 height 36
select select "93471"
click at [390, 197] on input "200" at bounding box center [401, 195] width 96 height 17
type input "2"
type input "150"
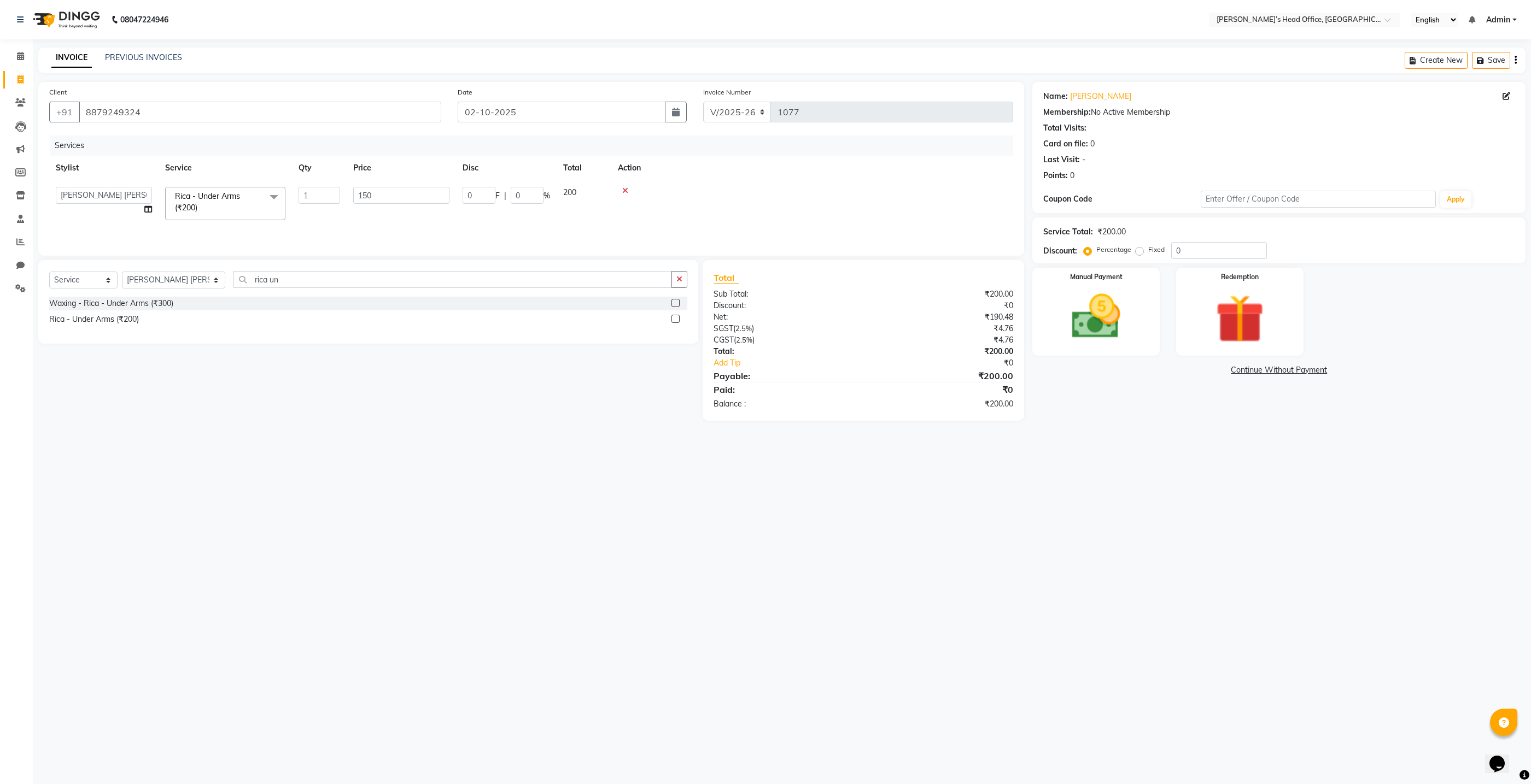
click at [414, 222] on div "Services Stylist Service Qty Price Disc Total Action ashhwin [PERSON_NAME] [PER…" at bounding box center [531, 190] width 964 height 109
click at [1073, 338] on img at bounding box center [1096, 316] width 82 height 58
click at [1244, 369] on span "GPay" at bounding box center [1247, 370] width 22 height 12
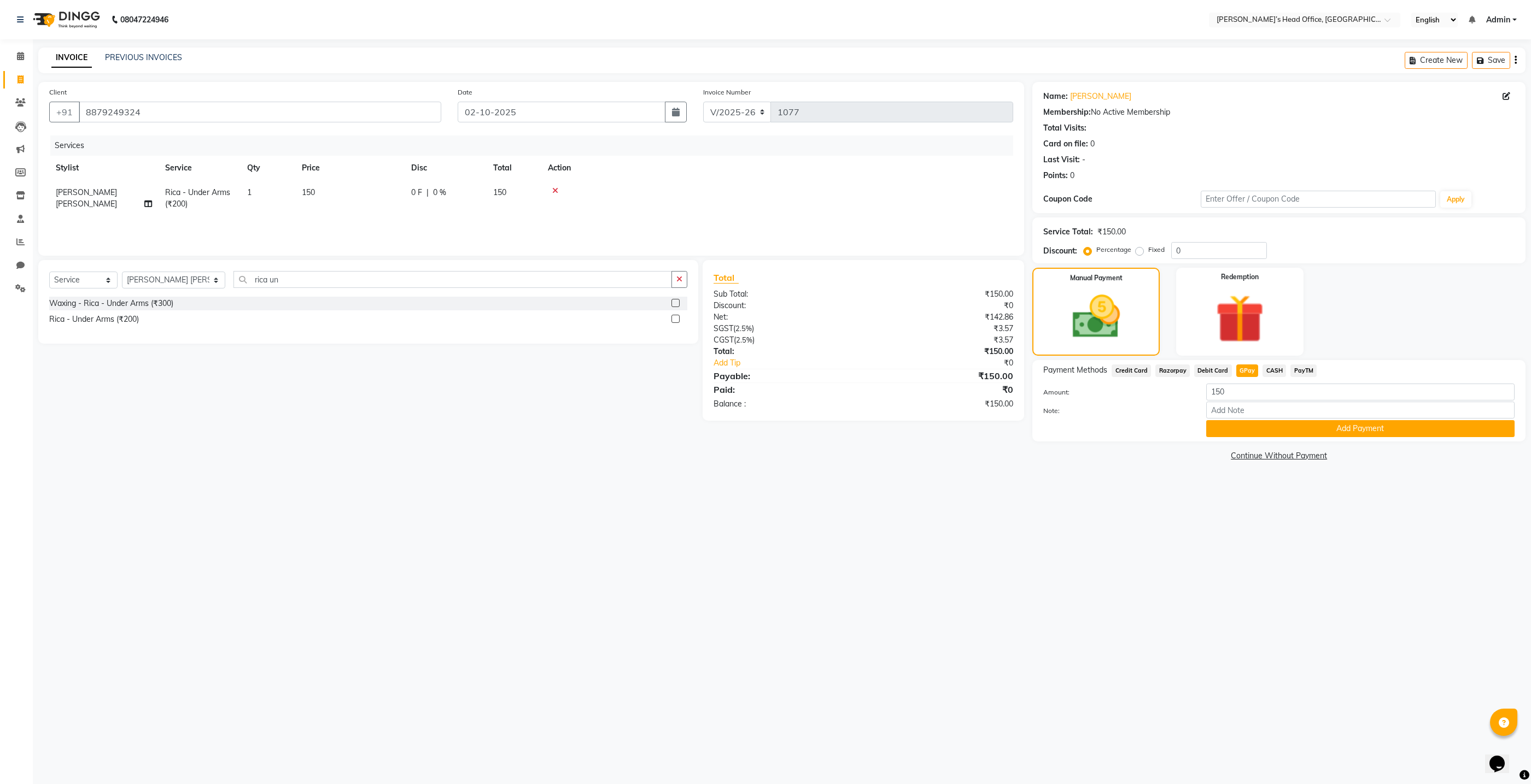
click at [1249, 428] on button "Add Payment" at bounding box center [1361, 429] width 309 height 17
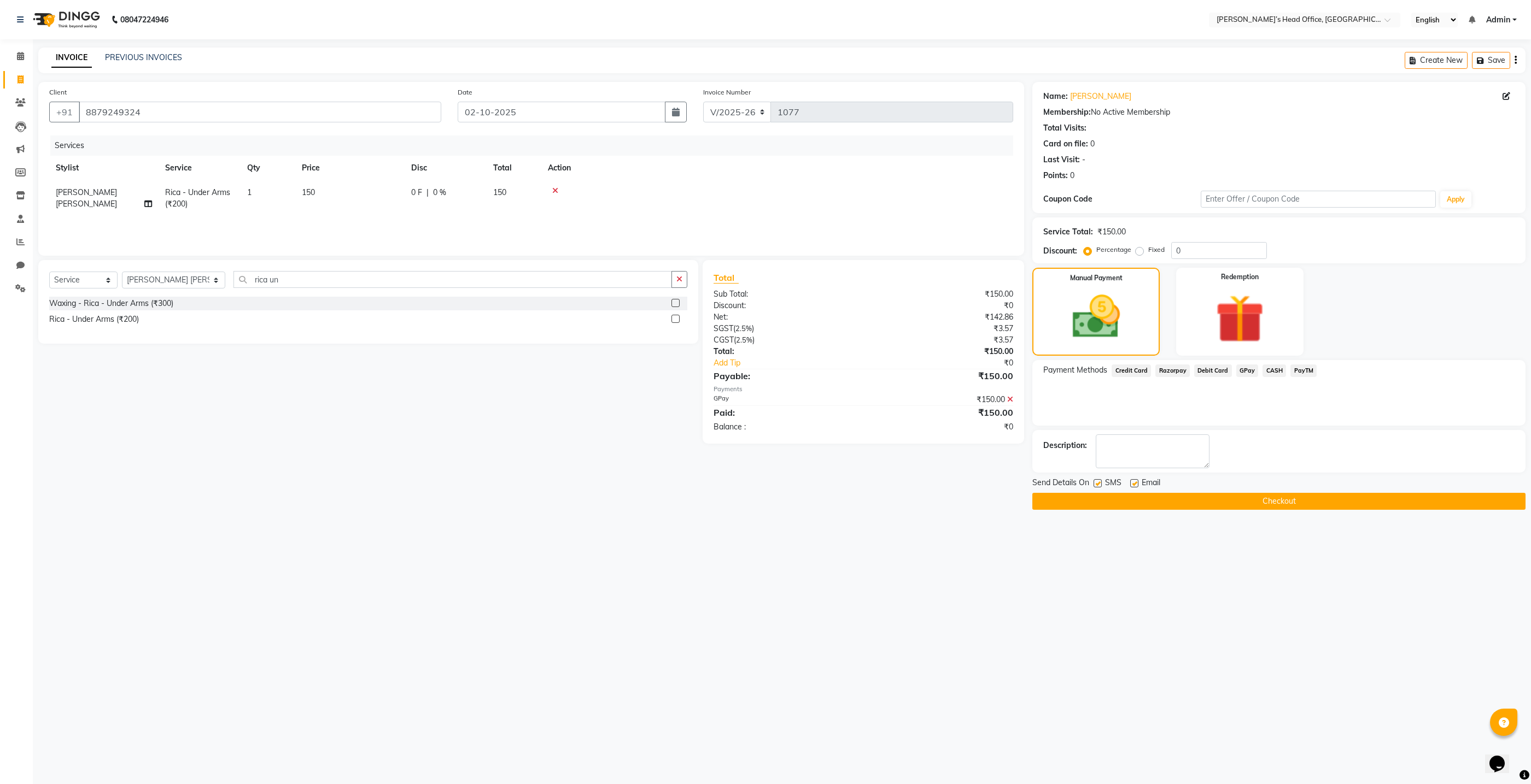
click at [1152, 503] on button "Checkout" at bounding box center [1278, 501] width 493 height 17
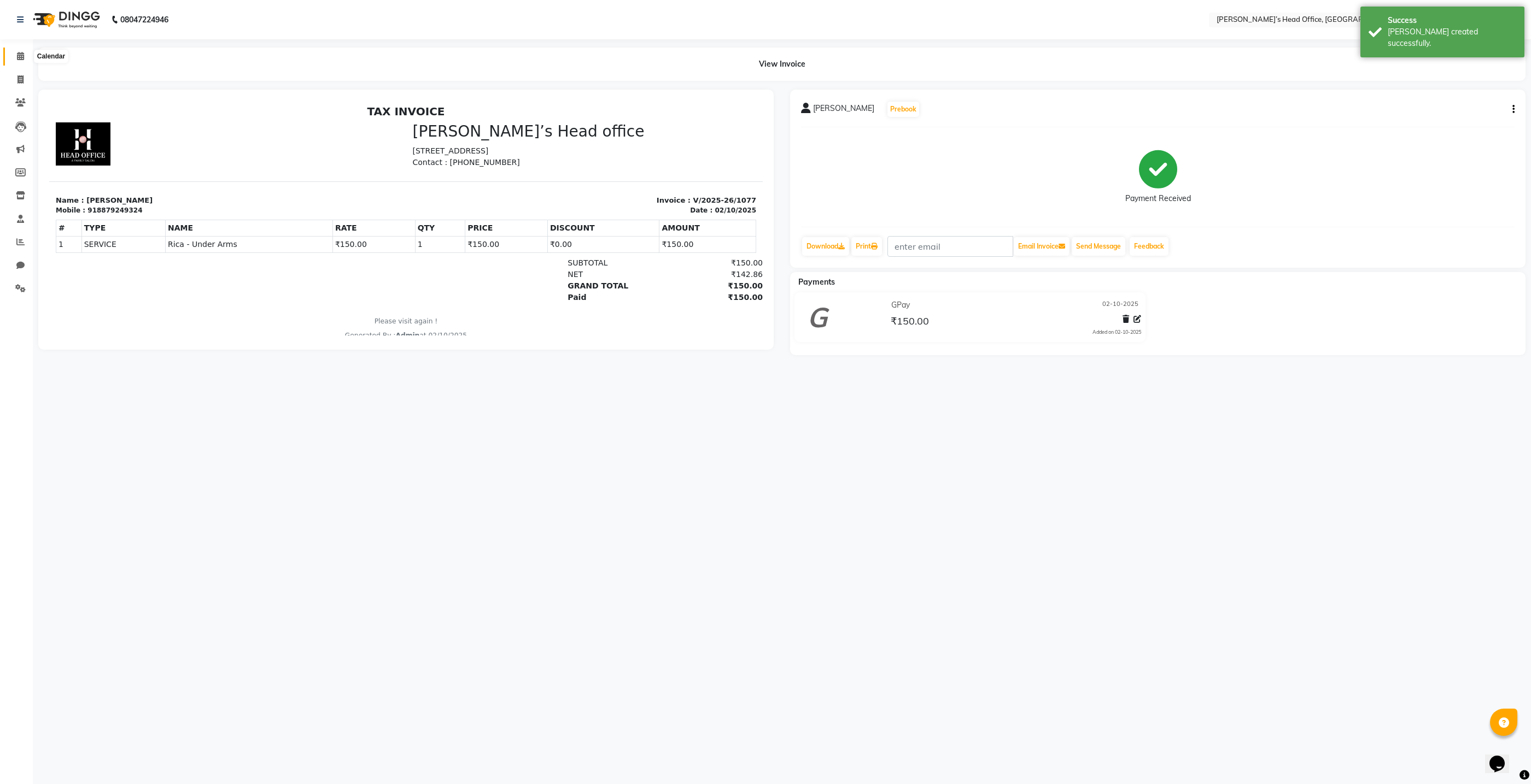
click at [21, 56] on icon at bounding box center [21, 56] width 7 height 8
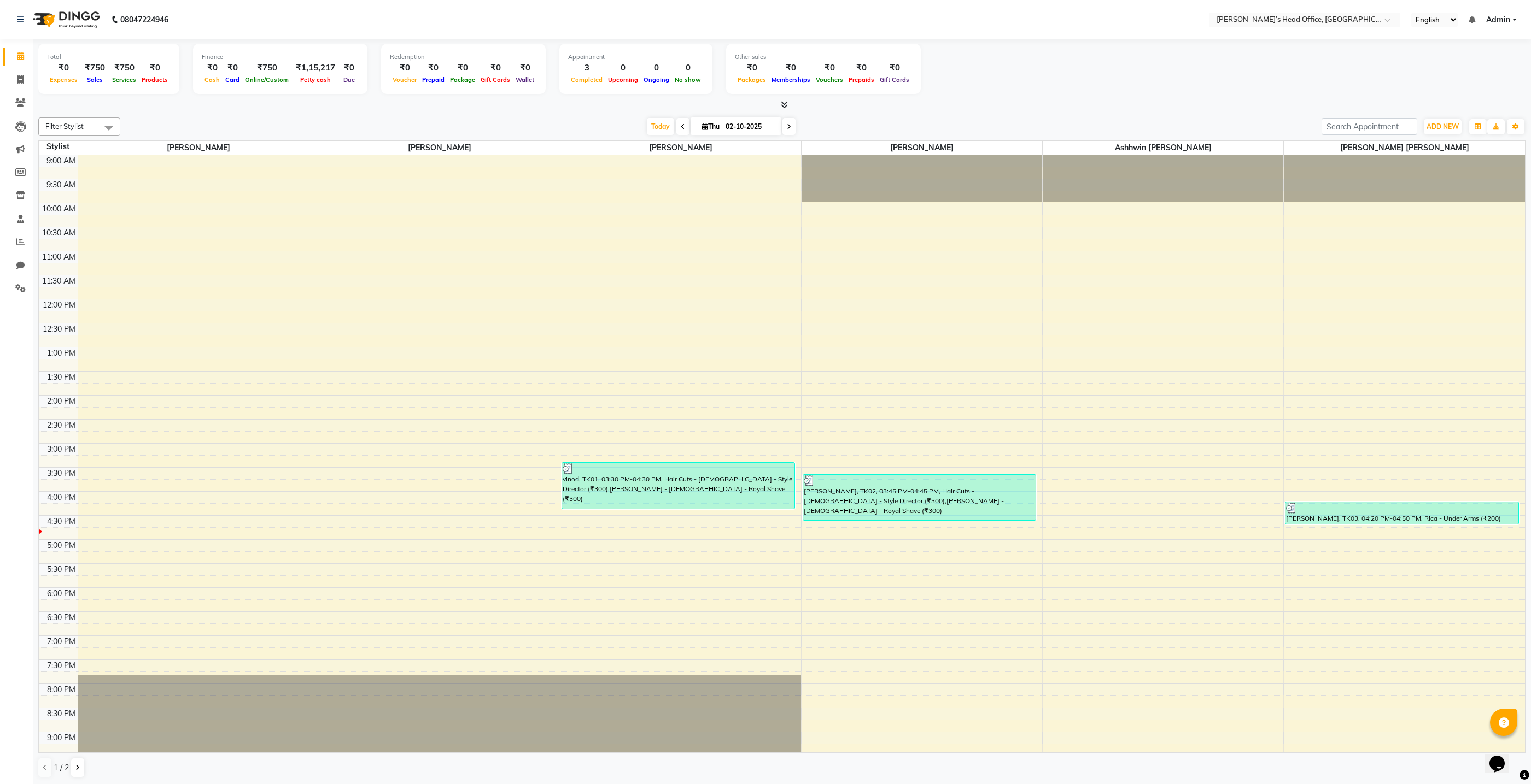
click at [157, 102] on div at bounding box center [782, 105] width 1487 height 12
drag, startPoint x: 156, startPoint y: 103, endPoint x: 151, endPoint y: 104, distance: 5.1
click at [153, 104] on div at bounding box center [782, 105] width 1487 height 12
drag, startPoint x: 146, startPoint y: 106, endPoint x: 184, endPoint y: 112, distance: 38.5
click at [163, 109] on div at bounding box center [782, 105] width 1487 height 12
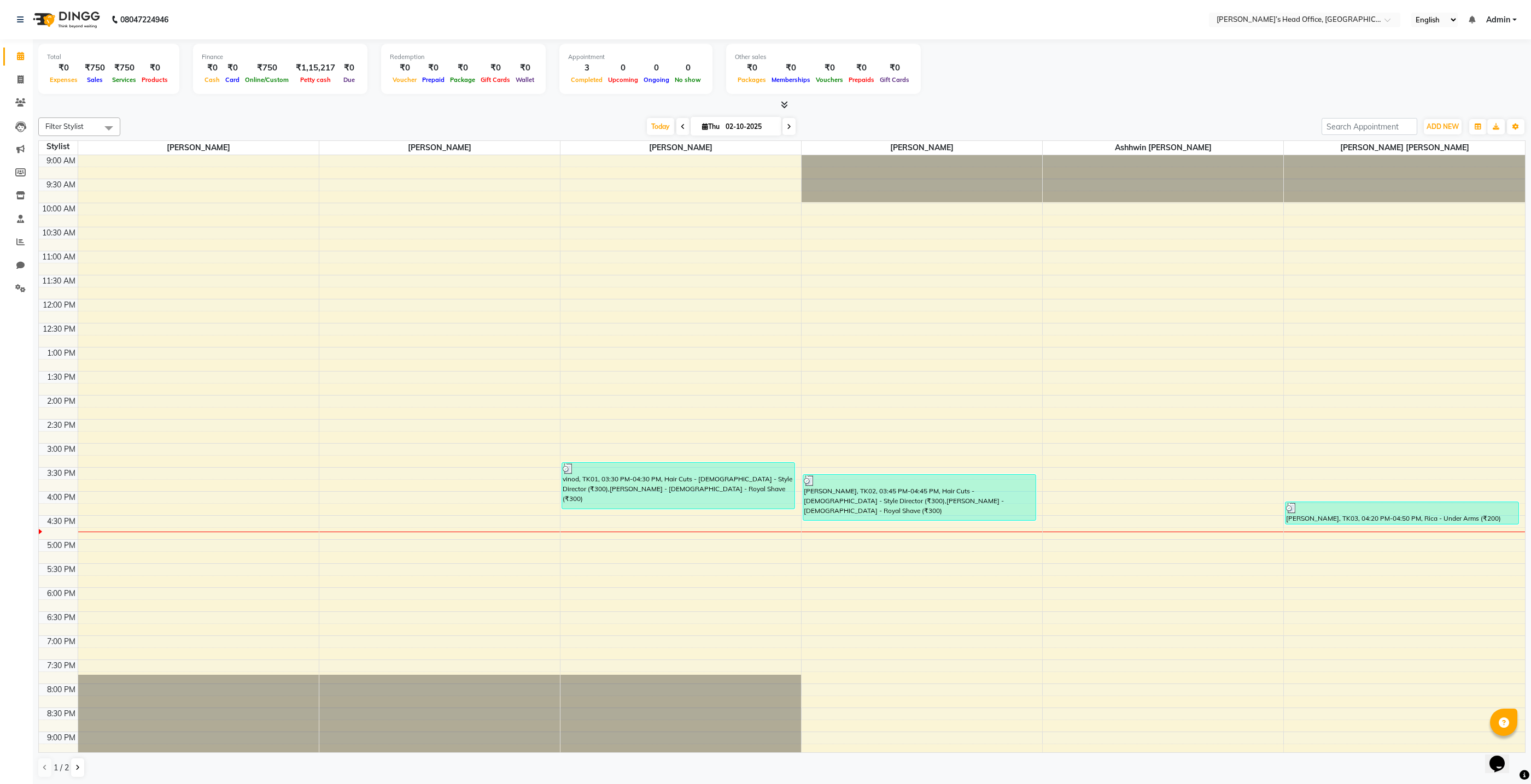
scroll to position [63, 0]
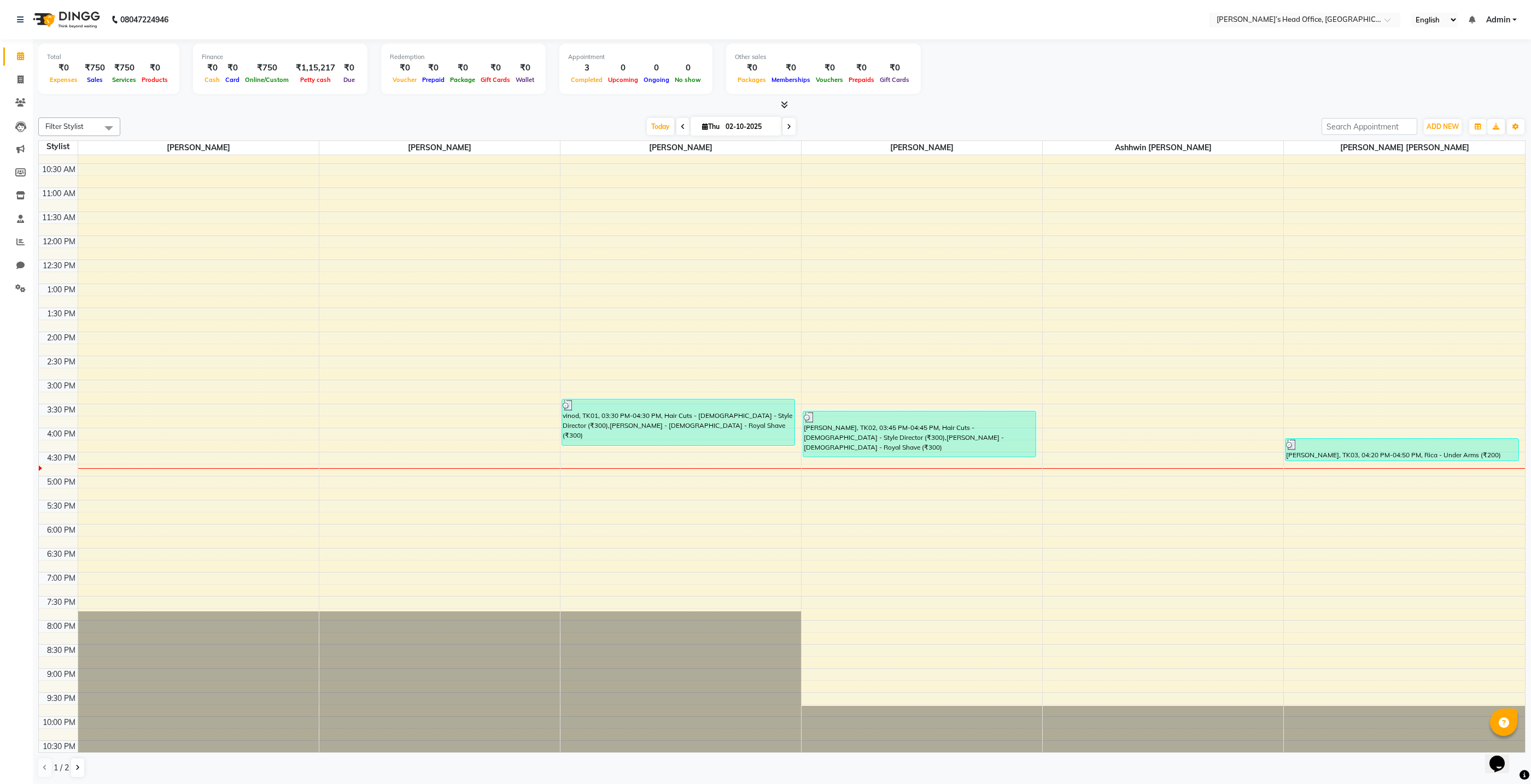
click at [323, 11] on nav "08047224946 Select Location × [PERSON_NAME]’s Head Office, Virar West English E…" at bounding box center [766, 20] width 1531 height 39
drag, startPoint x: 360, startPoint y: 14, endPoint x: 365, endPoint y: 9, distance: 7.1
click at [360, 13] on nav "08047224946 Select Location × [PERSON_NAME]’s Head Office, Virar West English E…" at bounding box center [766, 20] width 1531 height 39
